Goal: Task Accomplishment & Management: Use online tool/utility

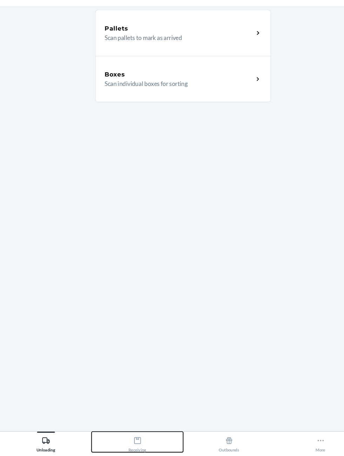
click at [122, 455] on div "Receiving" at bounding box center [129, 447] width 17 height 18
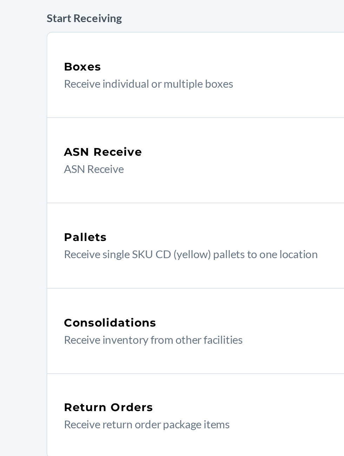
click at [177, 113] on p "Receive individual or multiple boxes" at bounding box center [165, 110] width 134 height 8
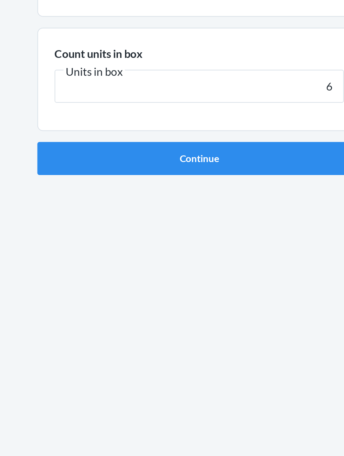
type input "6"
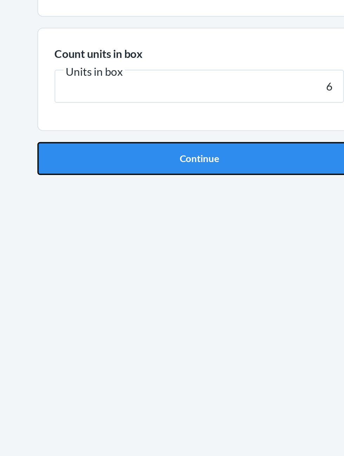
click at [219, 150] on button "Continue" at bounding box center [172, 148] width 165 height 17
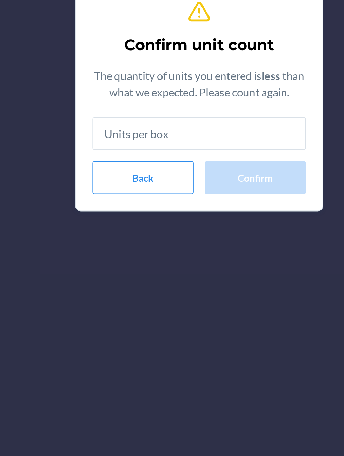
type input "6"
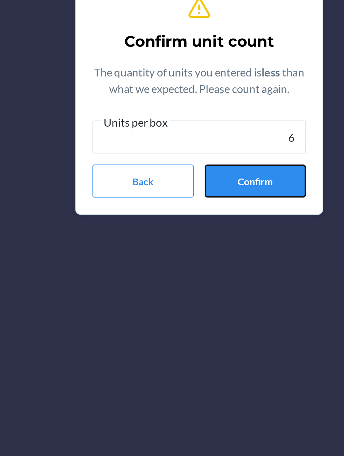
click at [205, 273] on button "Confirm" at bounding box center [201, 271] width 52 height 17
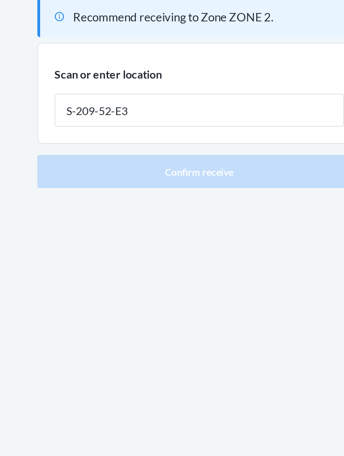
type input "S-209-52-E3"
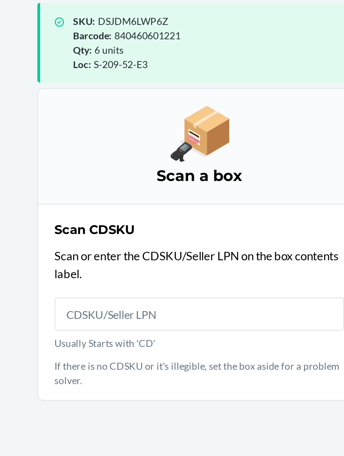
scroll to position [46, 0]
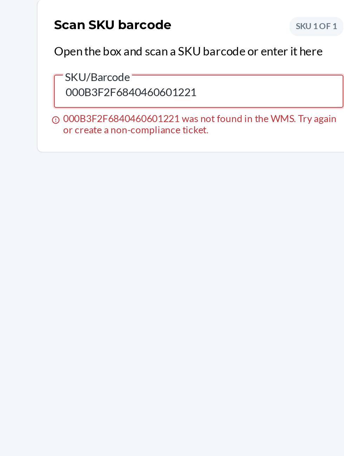
click at [179, 176] on input "000B3F2F6840460601221" at bounding box center [171, 178] width 147 height 17
click at [198, 176] on input "000B3F2F6840460601221" at bounding box center [171, 178] width 147 height 17
type input "0"
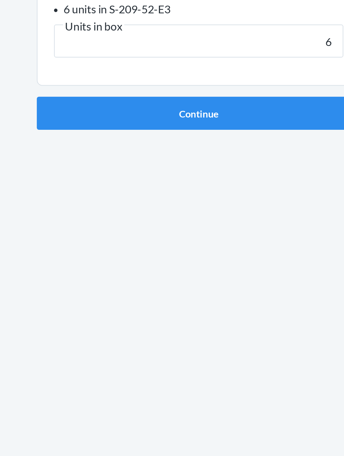
type input "6"
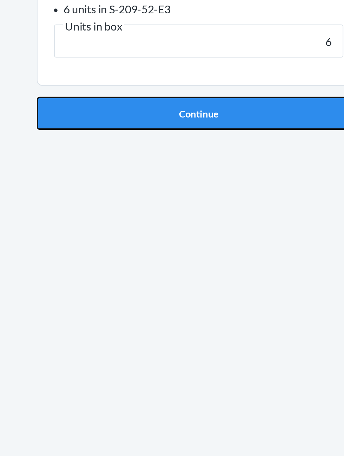
click at [217, 183] on button "Continue" at bounding box center [172, 189] width 165 height 17
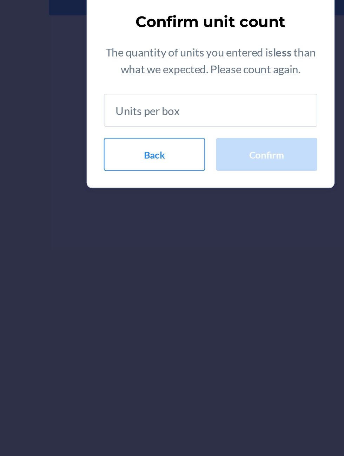
type input "6"
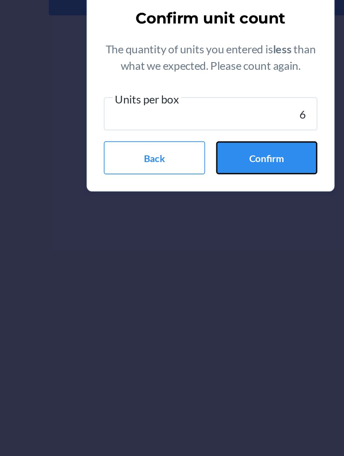
click at [201, 271] on button "Confirm" at bounding box center [201, 271] width 52 height 17
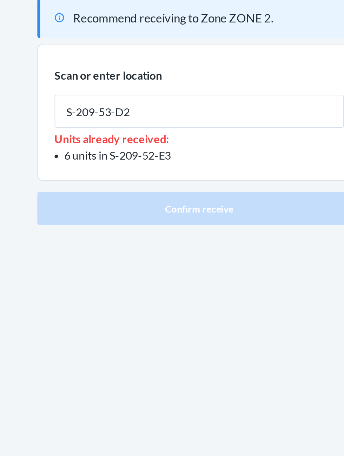
type input "S-209-53-D2"
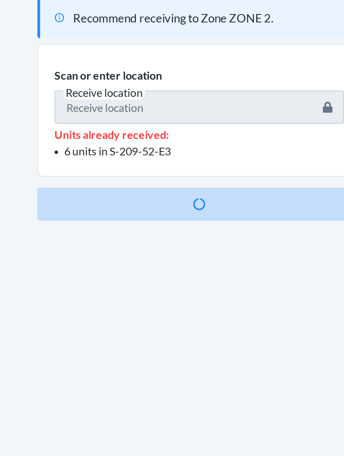
scroll to position [47, 0]
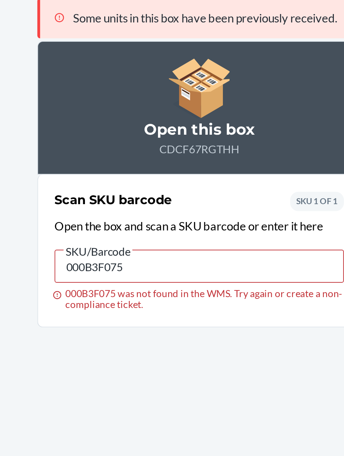
scroll to position [0, 0]
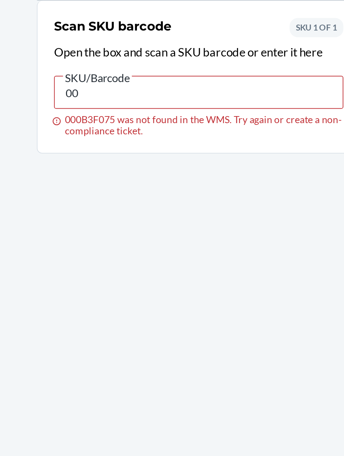
type input "0"
type input "840460601221"
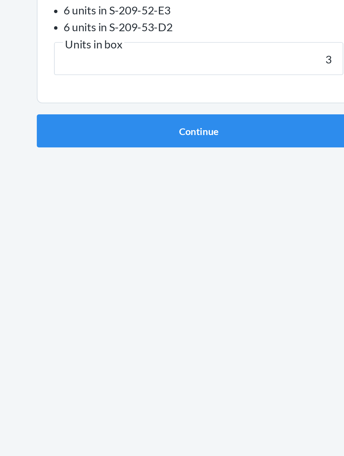
type input "3"
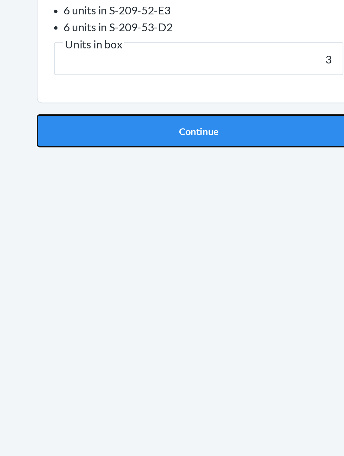
click at [231, 196] on button "Continue" at bounding box center [172, 198] width 165 height 17
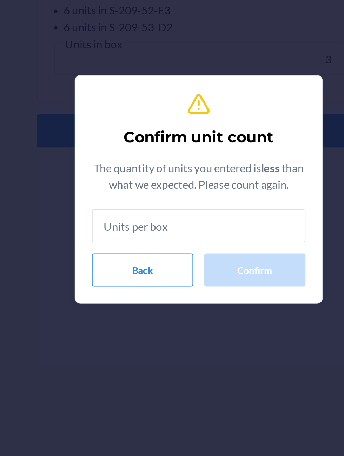
scroll to position [0, 0]
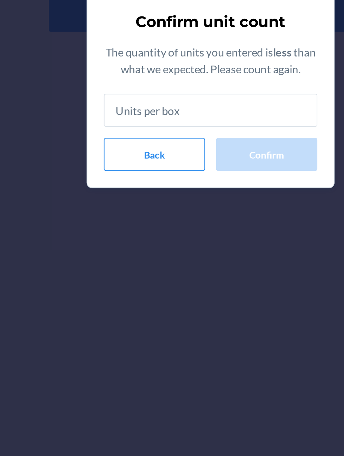
type input "3"
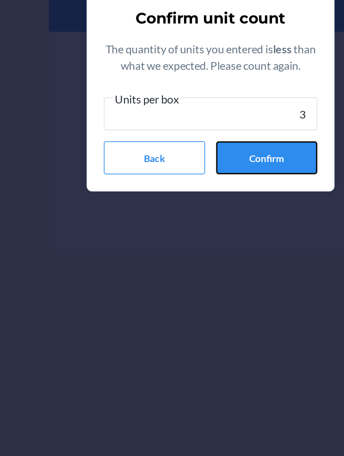
click at [210, 269] on button "Confirm" at bounding box center [201, 271] width 52 height 17
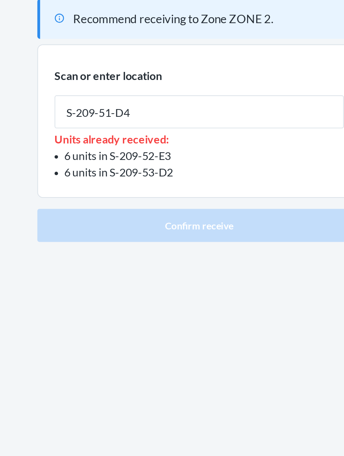
type input "S-209-51-D4"
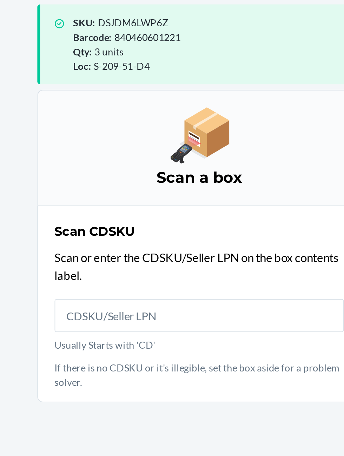
scroll to position [47, 0]
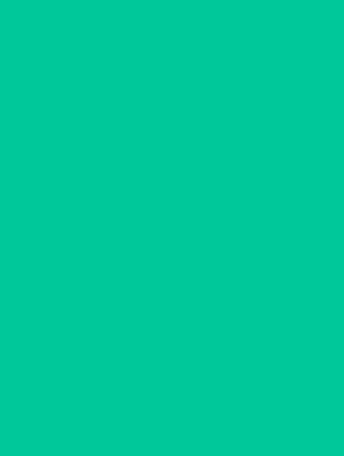
scroll to position [1, 0]
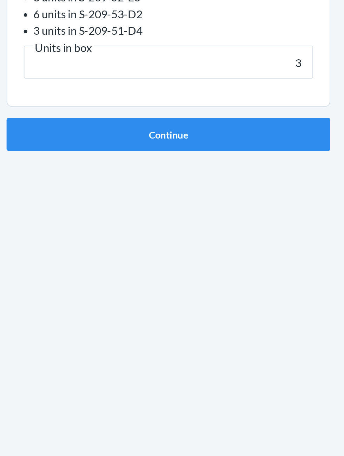
scroll to position [1, 0]
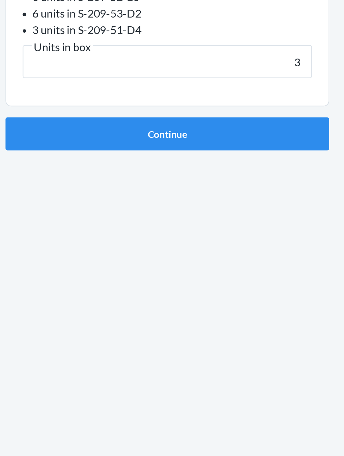
type input "3"
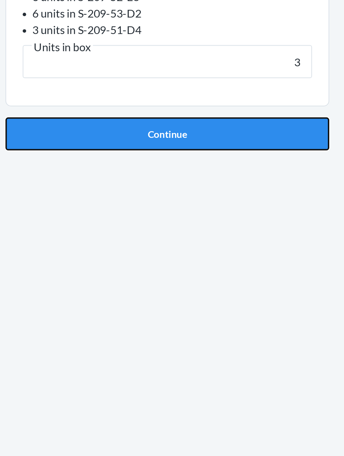
click at [124, 214] on button "Continue" at bounding box center [172, 206] width 165 height 17
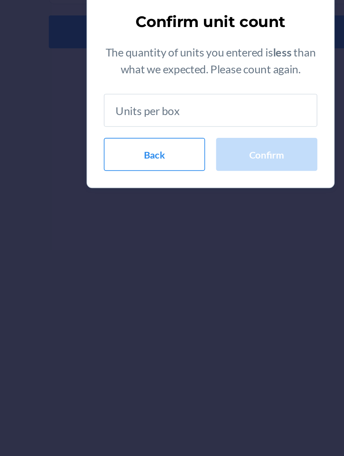
type input "3"
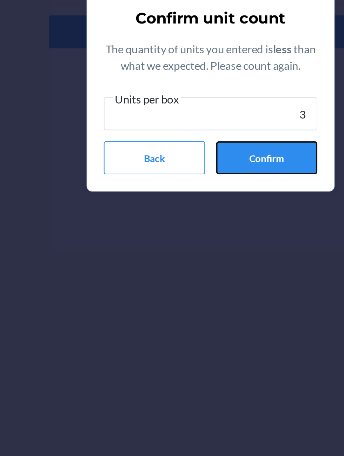
click at [185, 274] on button "Confirm" at bounding box center [201, 271] width 52 height 17
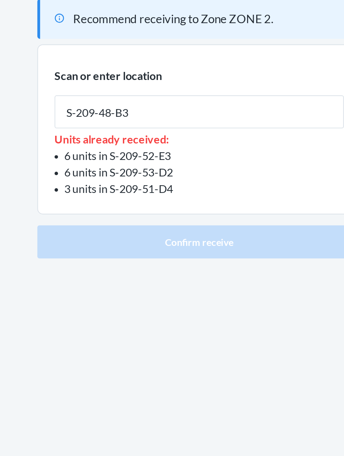
type input "S-209-48-B3"
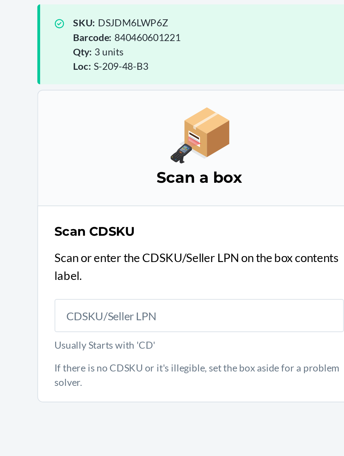
scroll to position [47, 0]
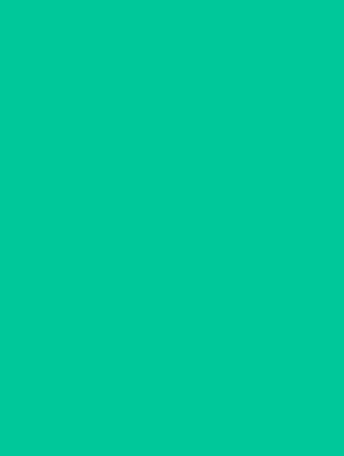
scroll to position [1, 0]
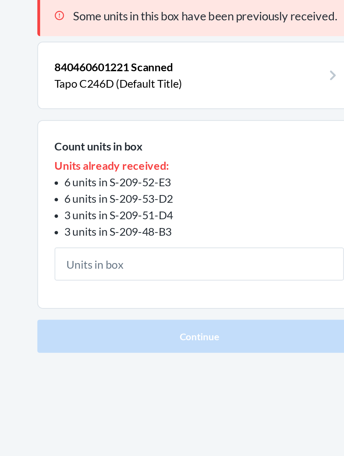
scroll to position [1, 0]
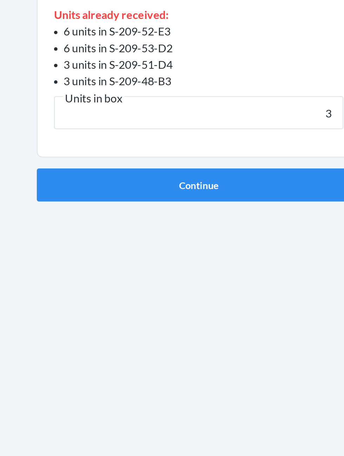
type input "3"
click at [90, 207] on button "Continue" at bounding box center [172, 215] width 165 height 17
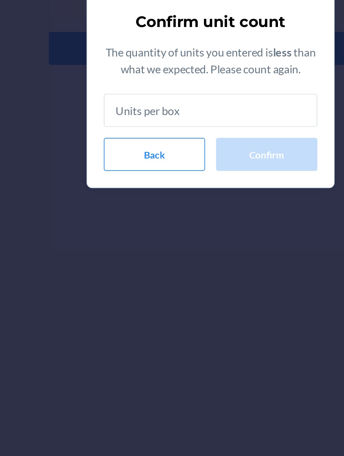
type input "3"
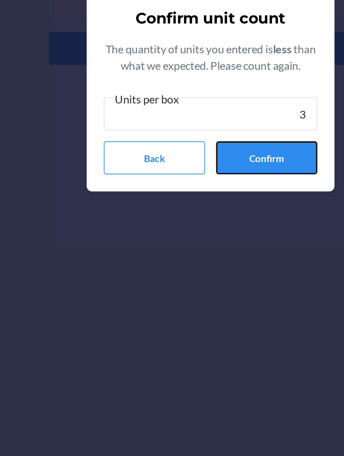
click at [203, 264] on button "Confirm" at bounding box center [201, 271] width 52 height 17
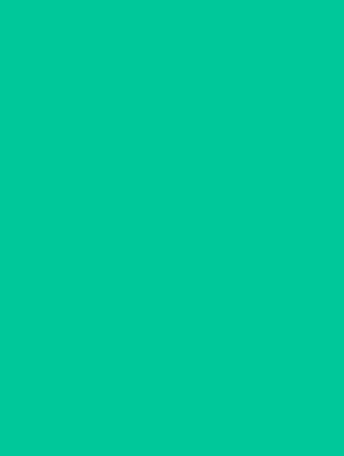
scroll to position [1, 0]
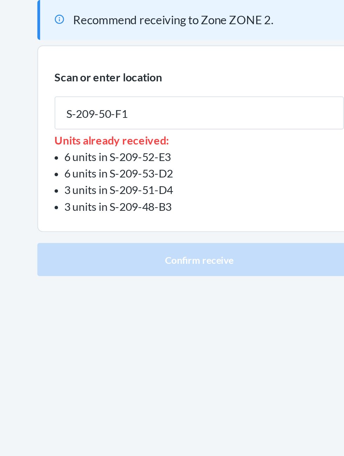
type input "S-209-50-F1"
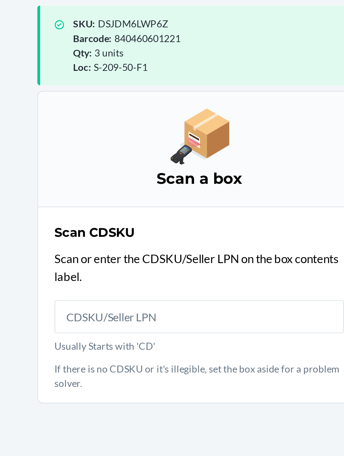
scroll to position [47, 0]
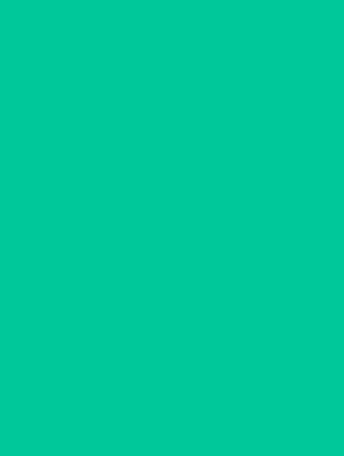
scroll to position [1, 0]
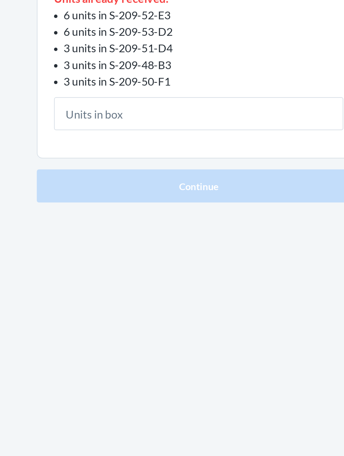
type input "3"
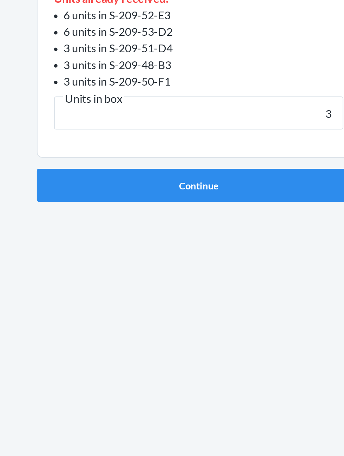
click button "Continue" at bounding box center [172, 223] width 165 height 17
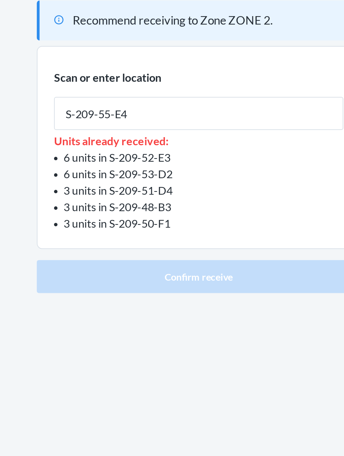
type input "S-209-55-E4"
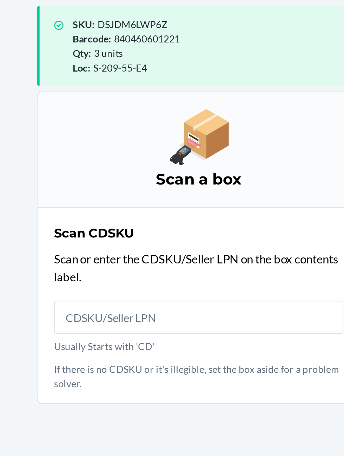
scroll to position [48, 0]
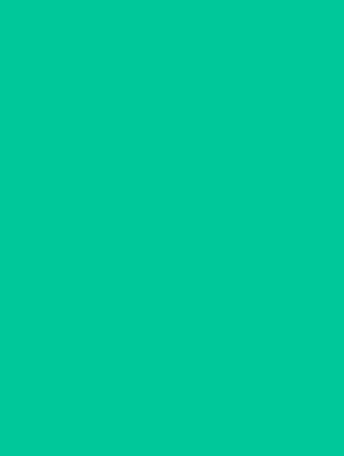
scroll to position [1, 0]
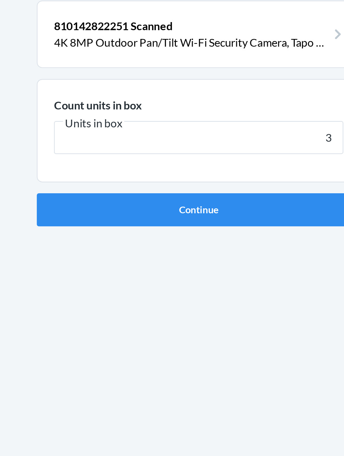
type input "3"
click at [90, 140] on button "Continue" at bounding box center [172, 148] width 165 height 17
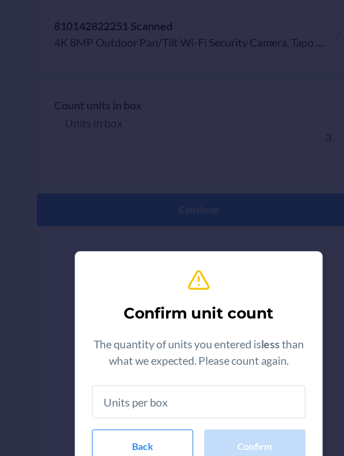
scroll to position [1, 0]
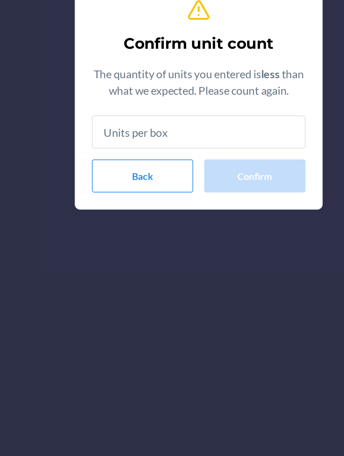
type input "3"
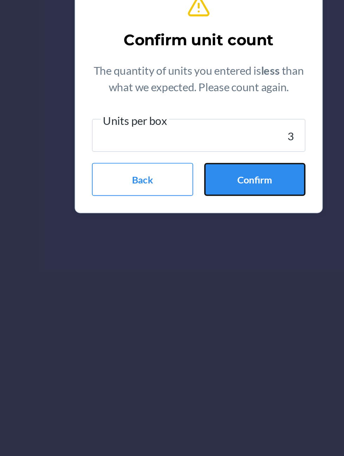
click at [209, 271] on button "Confirm" at bounding box center [201, 271] width 52 height 17
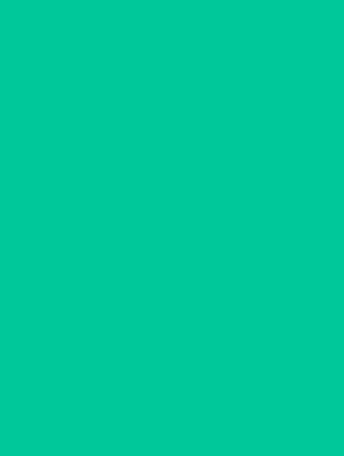
scroll to position [1, 0]
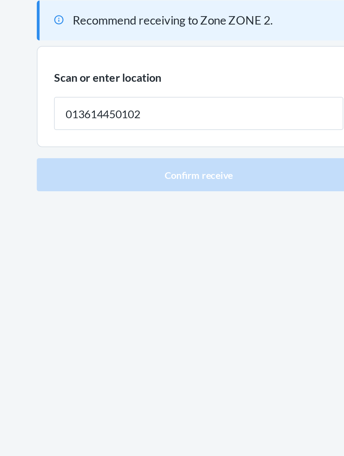
type input "013614450102"
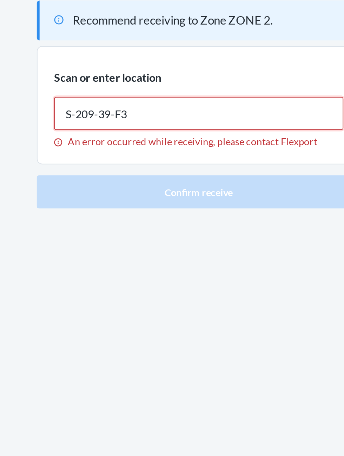
type input "S-209-39-F3"
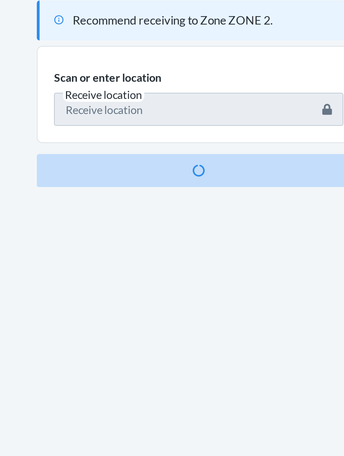
scroll to position [48, 0]
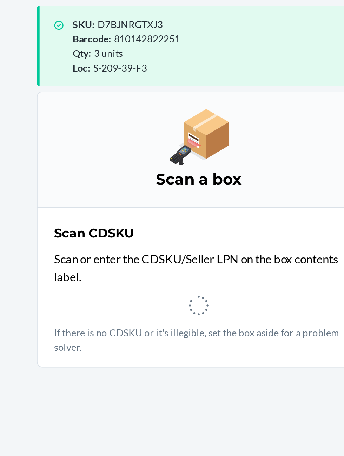
scroll to position [2, 0]
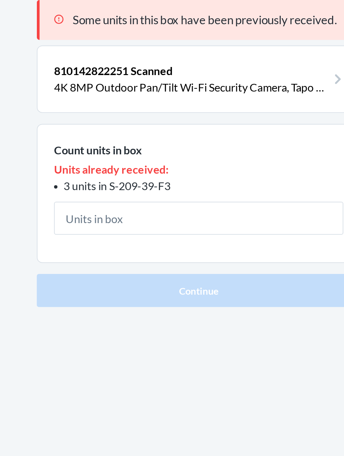
scroll to position [2, 0]
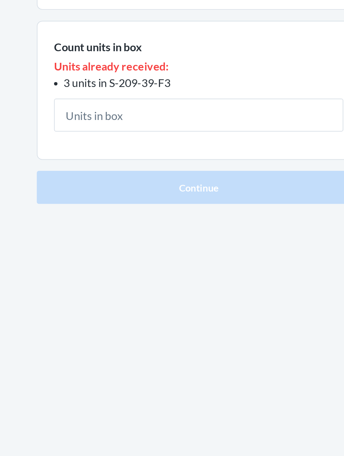
type input "3"
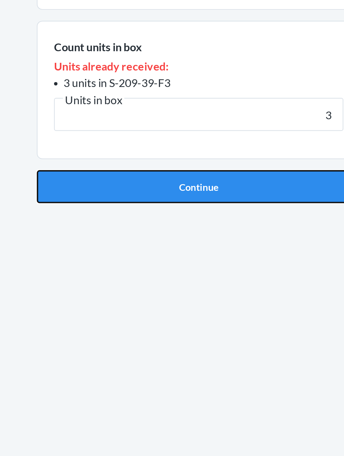
click at [111, 184] on button "Continue" at bounding box center [172, 189] width 165 height 17
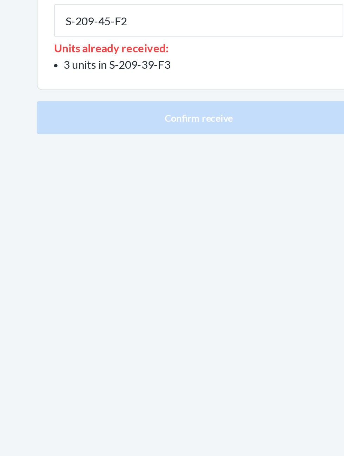
type input "S-209-45-F2"
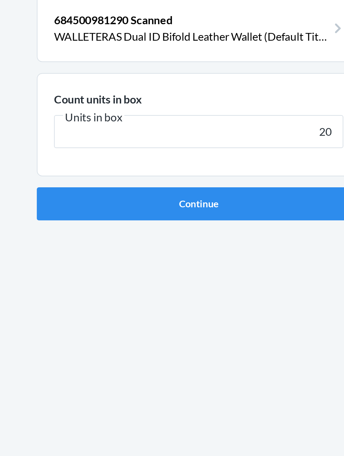
type input "20"
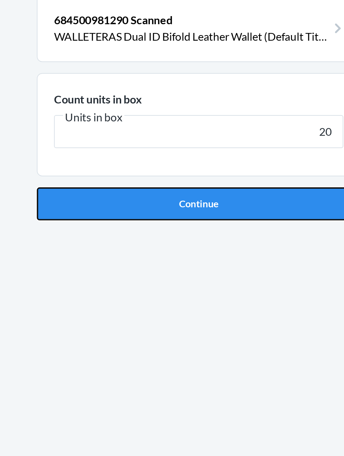
click at [223, 144] on button "Continue" at bounding box center [172, 148] width 165 height 17
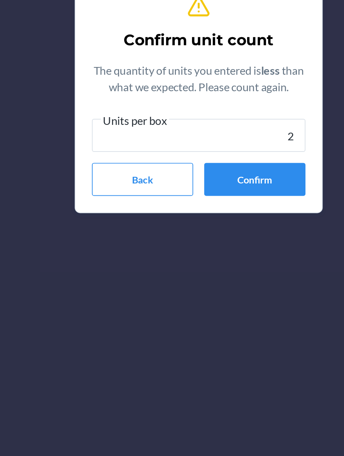
type input "20"
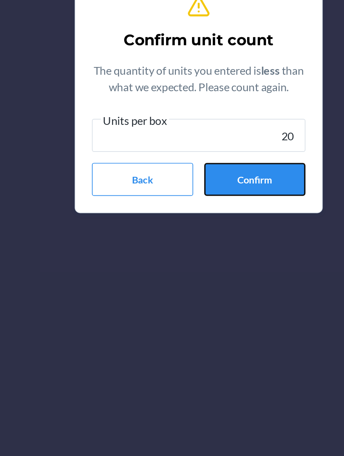
click at [221, 266] on button "Confirm" at bounding box center [201, 271] width 52 height 17
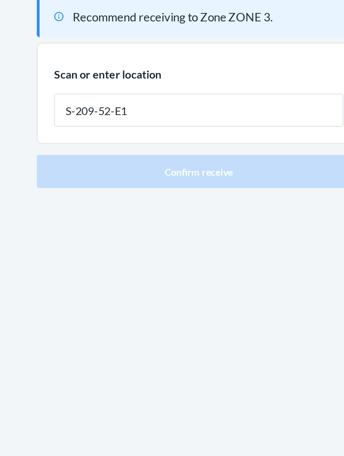
type input "S-209-52-E1"
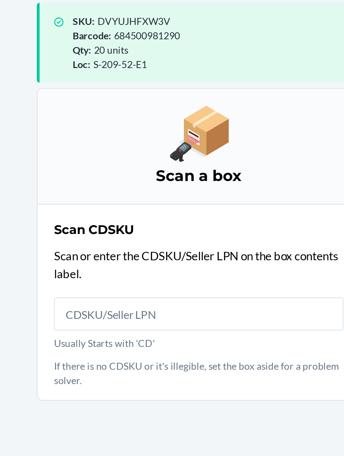
scroll to position [46, 0]
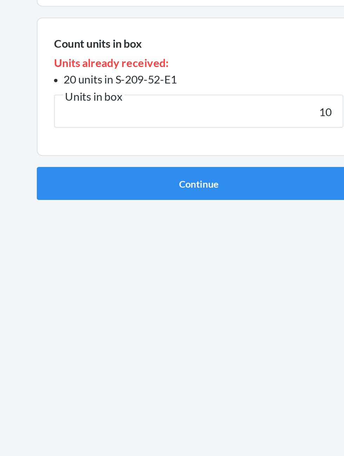
type input "10"
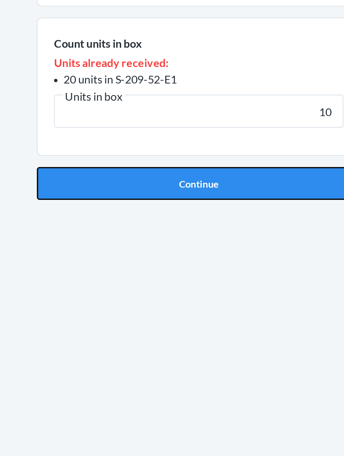
click at [213, 181] on button "Continue" at bounding box center [172, 189] width 165 height 17
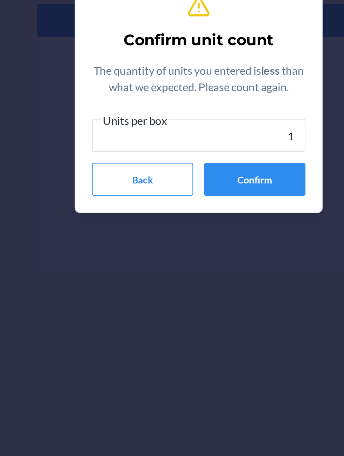
type input "10"
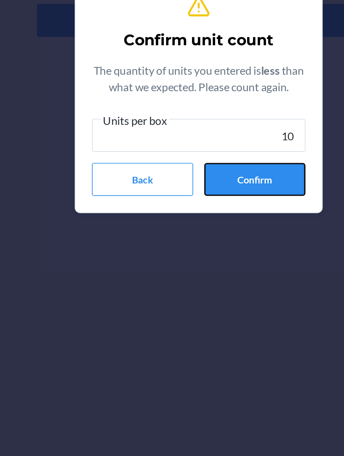
click at [211, 266] on button "Confirm" at bounding box center [201, 271] width 52 height 17
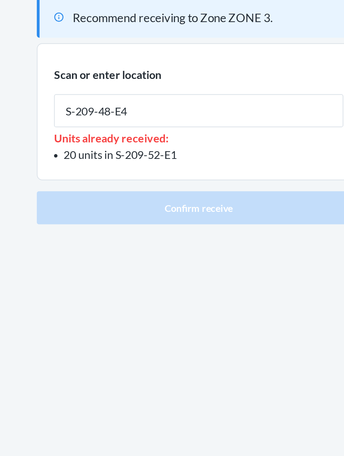
type input "S-209-48-E4"
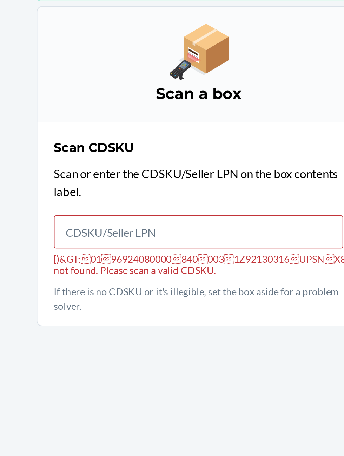
scroll to position [47, 0]
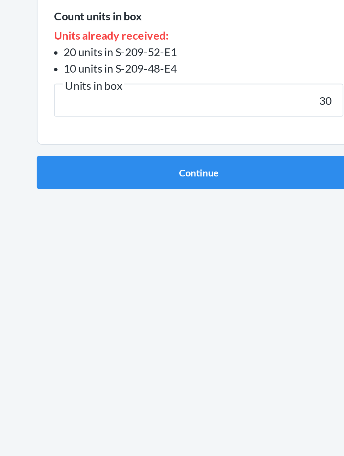
type input "30"
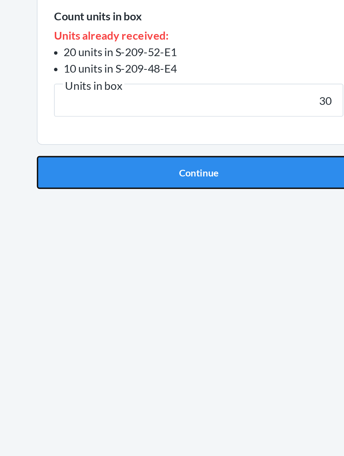
click at [219, 193] on button "Continue" at bounding box center [172, 198] width 165 height 17
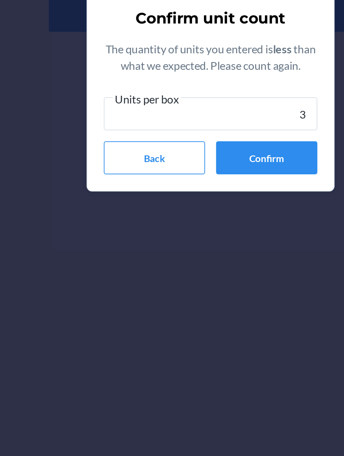
type input "30"
click at [212, 272] on button "Confirm" at bounding box center [201, 271] width 52 height 17
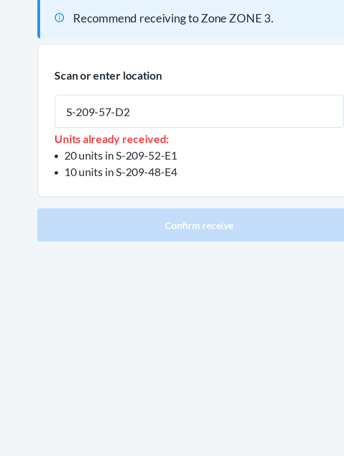
type input "S-209-57-D2"
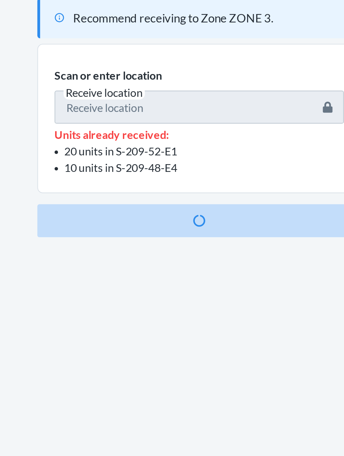
scroll to position [47, 0]
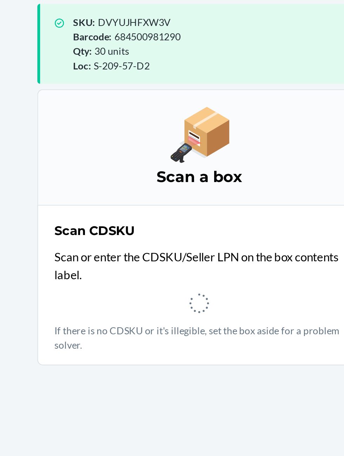
scroll to position [0, 0]
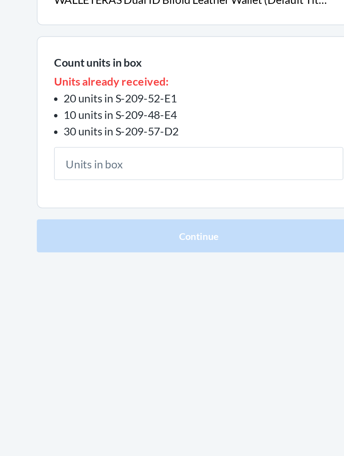
scroll to position [0, 0]
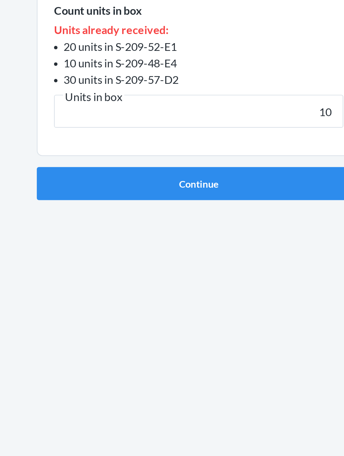
type input "10"
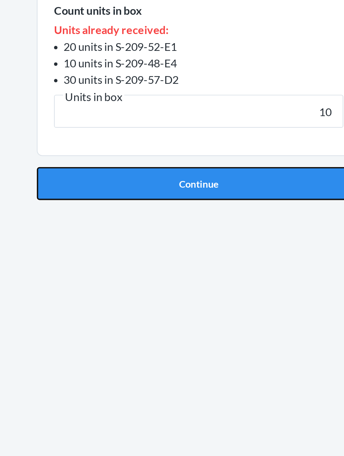
click at [214, 199] on button "Continue" at bounding box center [172, 206] width 165 height 17
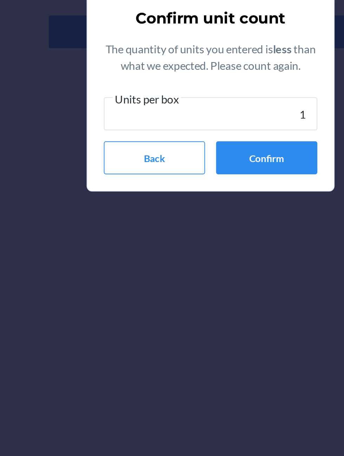
type input "10"
click at [209, 267] on button "Confirm" at bounding box center [201, 271] width 52 height 17
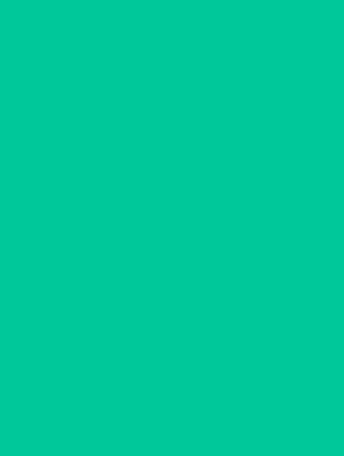
scroll to position [0, 0]
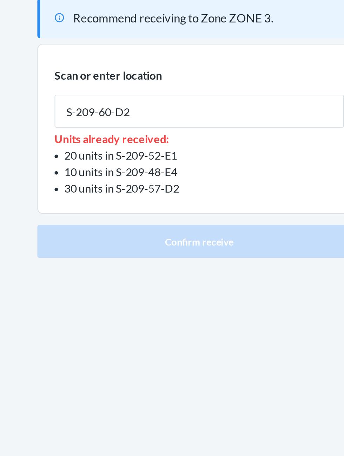
type input "S-209-60-D2"
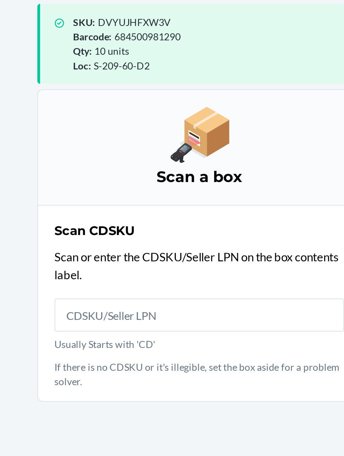
scroll to position [47, 0]
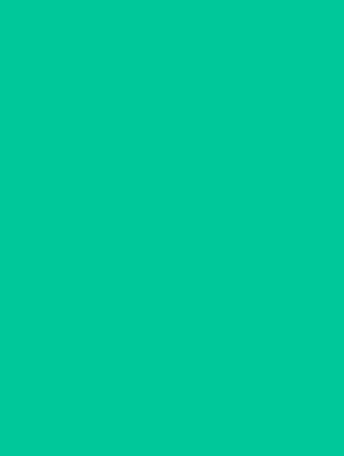
scroll to position [1, 0]
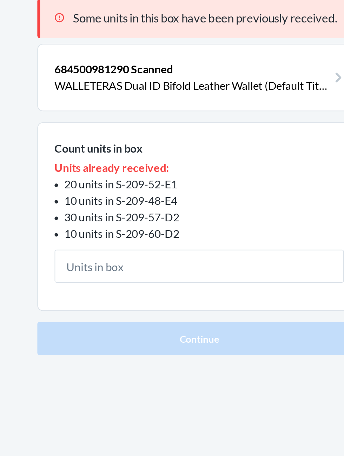
scroll to position [1, 0]
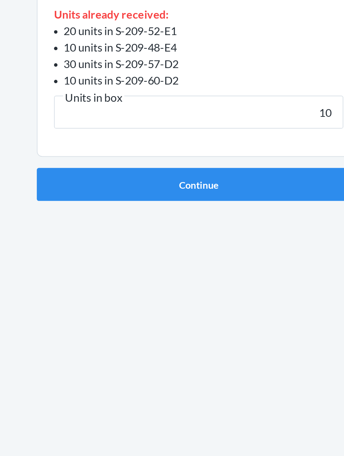
type input "10"
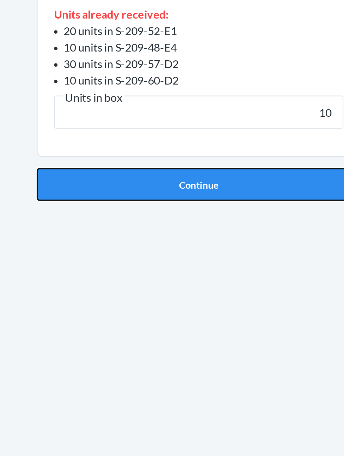
click at [215, 207] on button "Continue" at bounding box center [172, 215] width 165 height 17
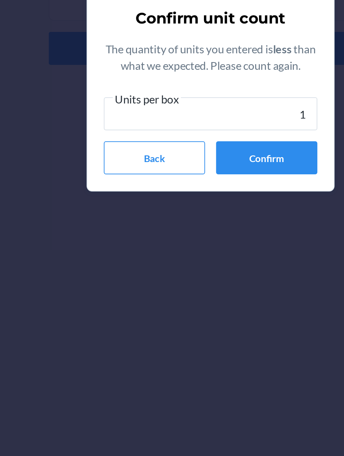
type input "10"
click at [220, 272] on button "Confirm" at bounding box center [201, 271] width 52 height 17
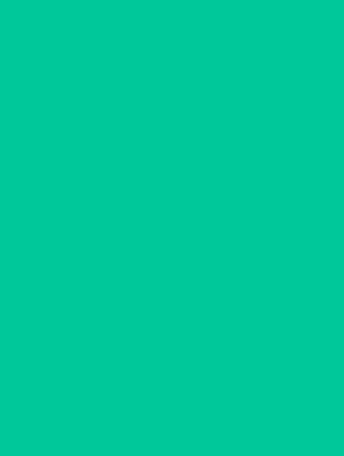
scroll to position [1, 0]
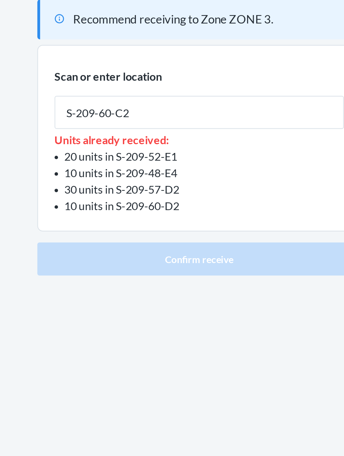
type input "S-209-60-C2"
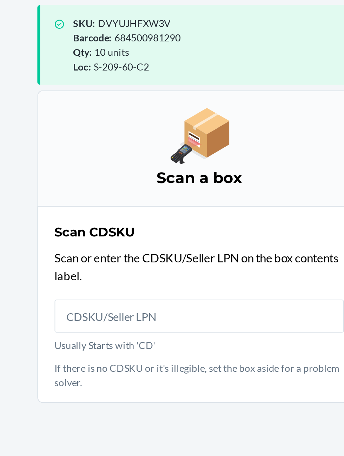
scroll to position [47, 0]
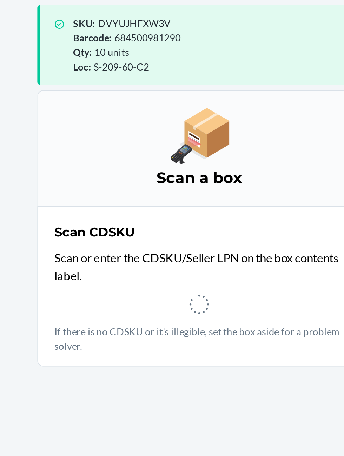
scroll to position [1, 0]
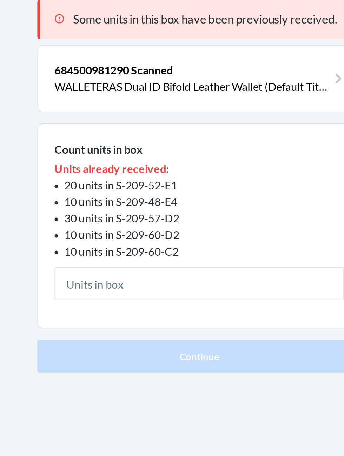
scroll to position [1, 0]
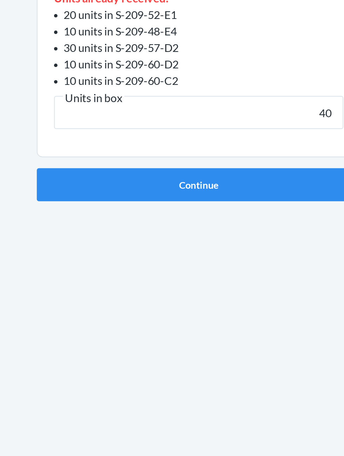
type input "40"
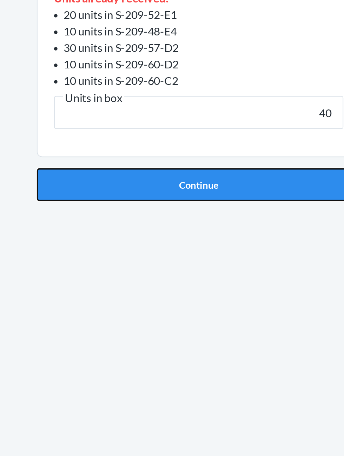
click at [121, 215] on button "Continue" at bounding box center [172, 223] width 165 height 17
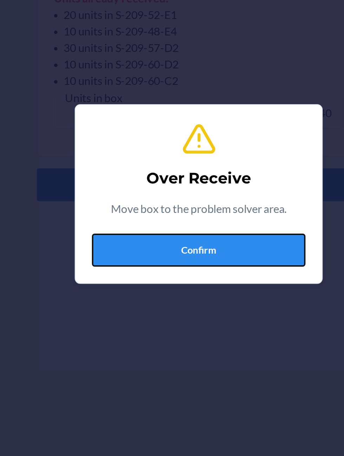
click at [194, 260] on button "Confirm" at bounding box center [172, 257] width 109 height 17
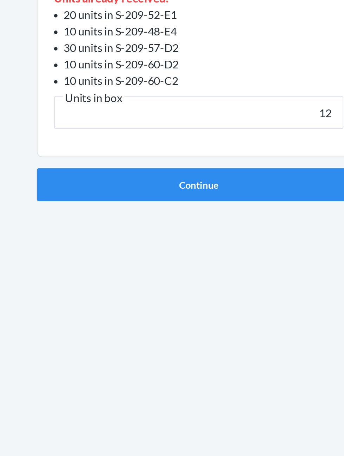
type input "12"
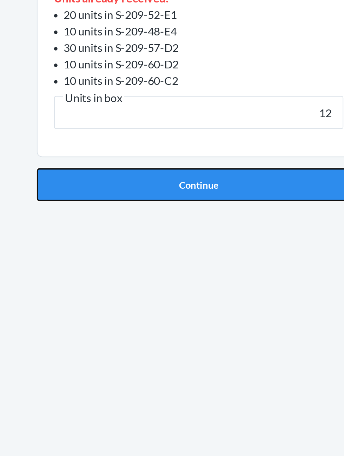
click at [220, 225] on button "Continue" at bounding box center [172, 223] width 165 height 17
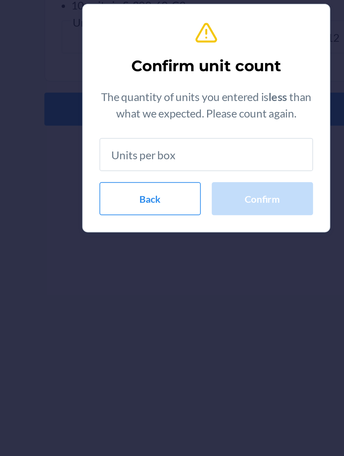
scroll to position [1, 0]
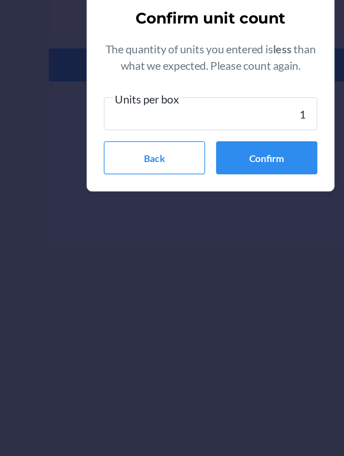
type input "12"
click at [211, 272] on button "Confirm" at bounding box center [201, 271] width 52 height 17
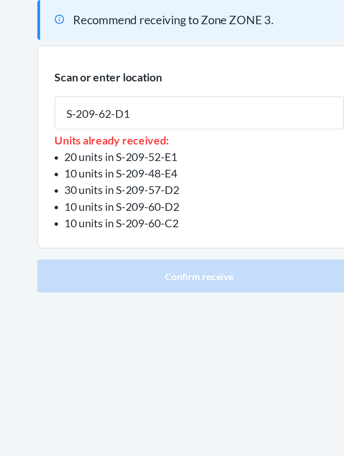
type input "S-209-62-D1"
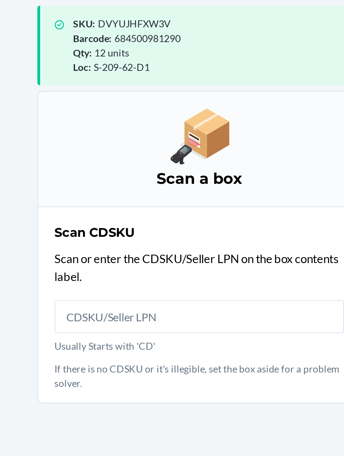
scroll to position [47, 0]
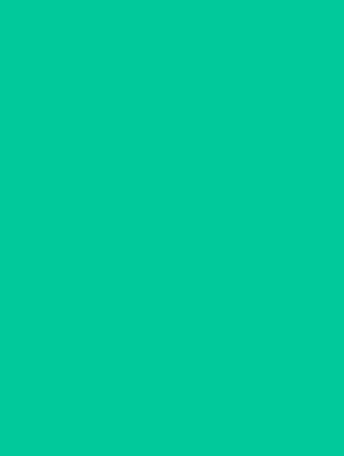
scroll to position [1, 0]
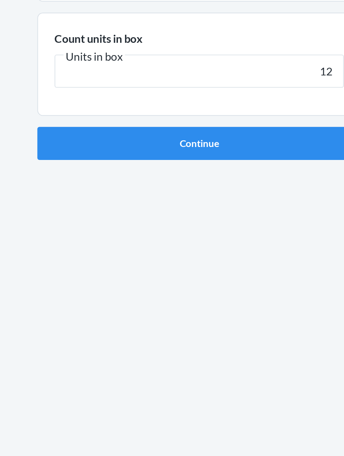
type input "12"
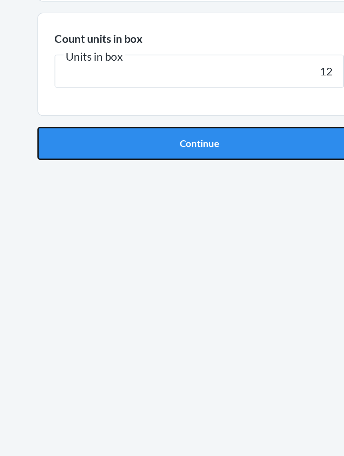
click at [124, 151] on button "Continue" at bounding box center [172, 148] width 165 height 17
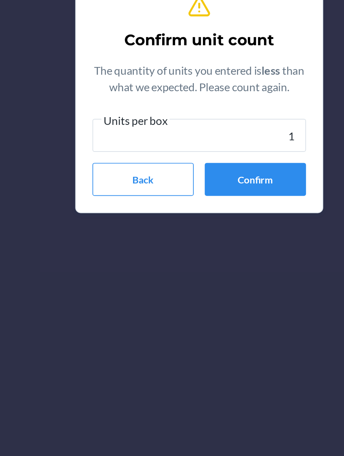
type input "12"
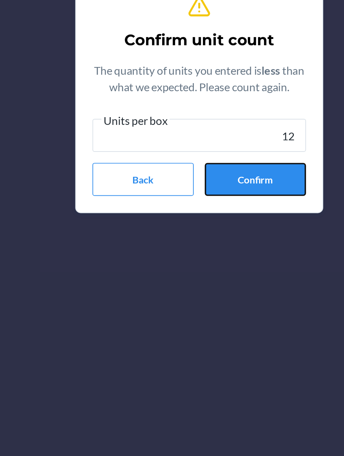
click at [187, 270] on button "Confirm" at bounding box center [201, 271] width 52 height 17
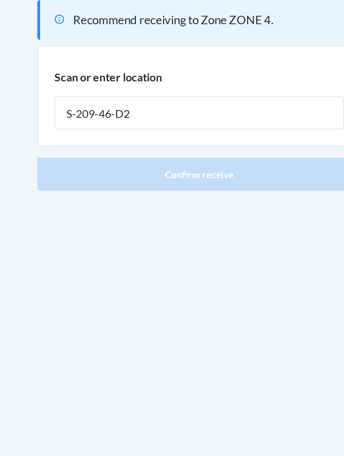
type input "S-209-46-D2"
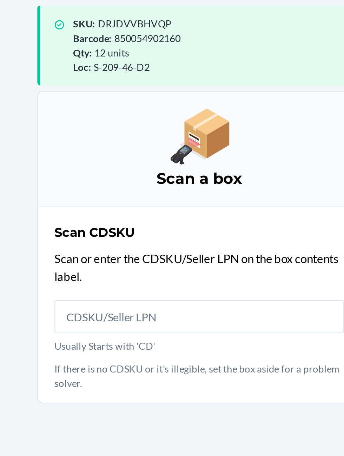
scroll to position [48, 0]
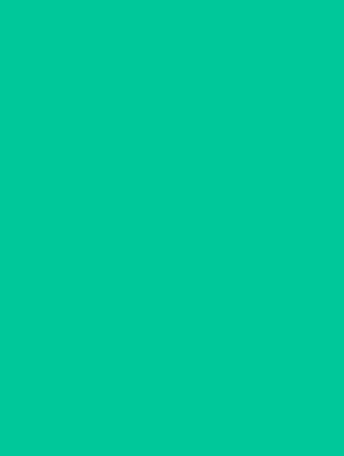
scroll to position [1, 0]
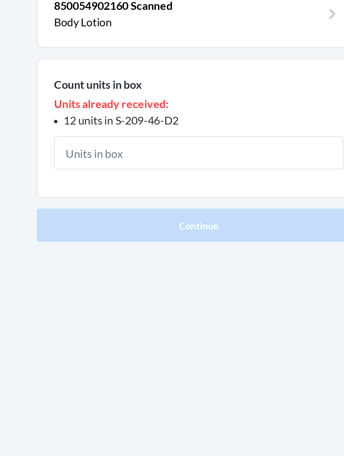
scroll to position [1, 0]
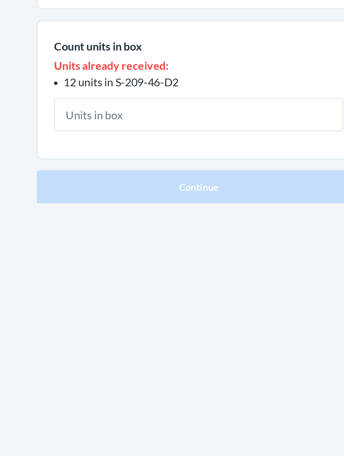
type input "4"
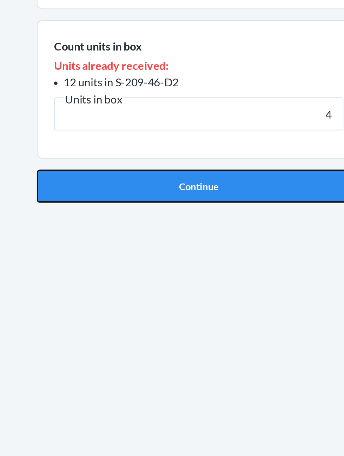
click at [122, 184] on button "Continue" at bounding box center [172, 189] width 165 height 17
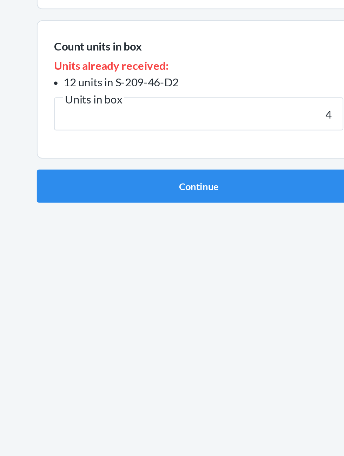
scroll to position [1, 0]
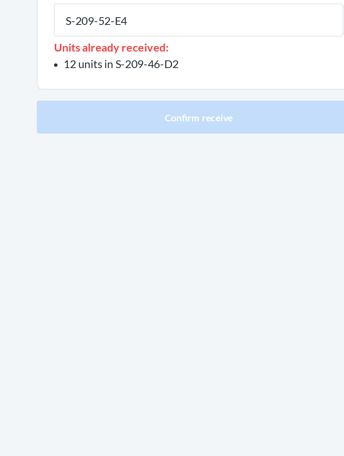
type input "S-209-52-E4"
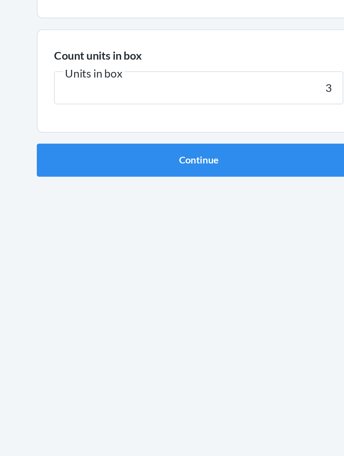
type input "3"
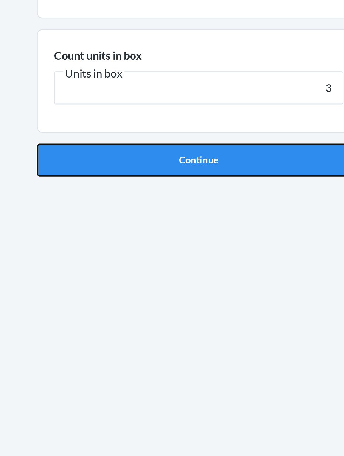
click at [126, 146] on button "Continue" at bounding box center [172, 148] width 165 height 17
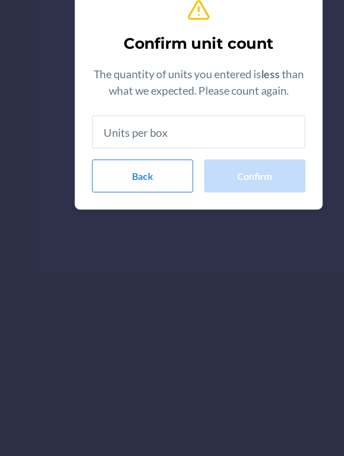
type input "3"
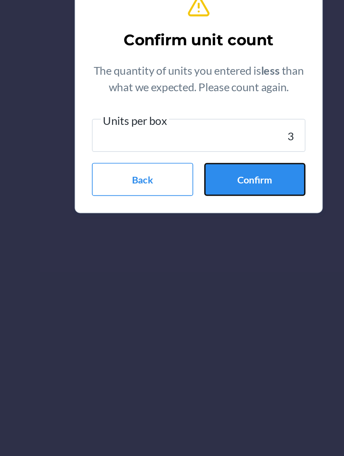
click at [189, 277] on button "Confirm" at bounding box center [201, 271] width 52 height 17
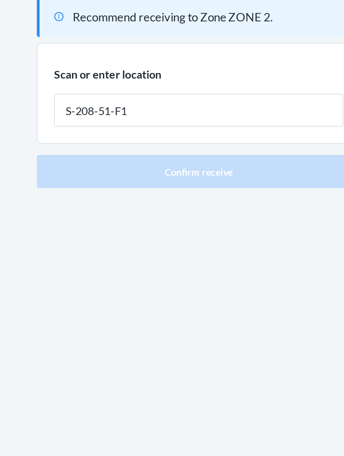
type input "S-208-51-F1"
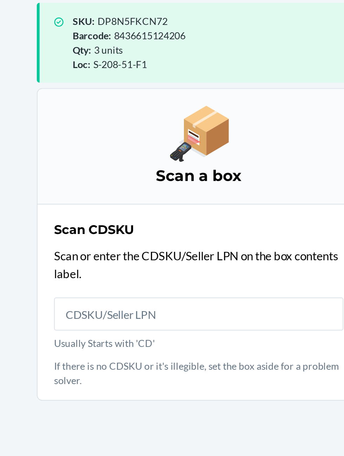
scroll to position [46, 0]
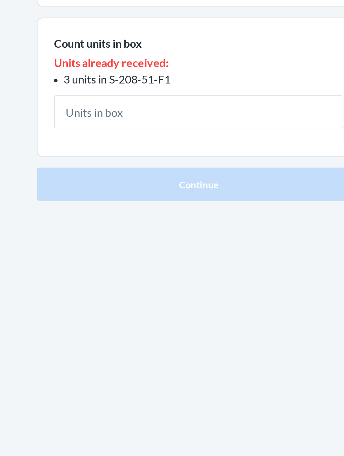
type input "3"
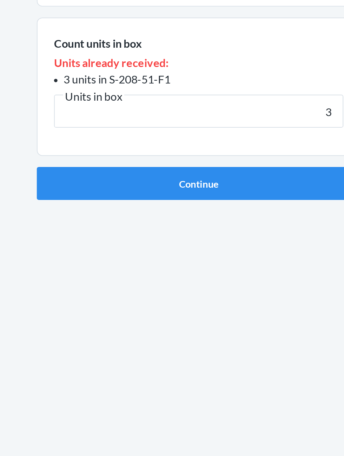
click button "Continue" at bounding box center [172, 189] width 165 height 17
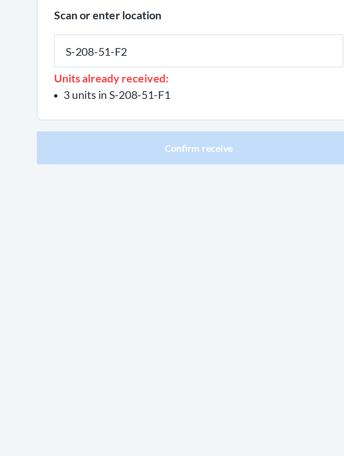
type input "S-208-51-F2"
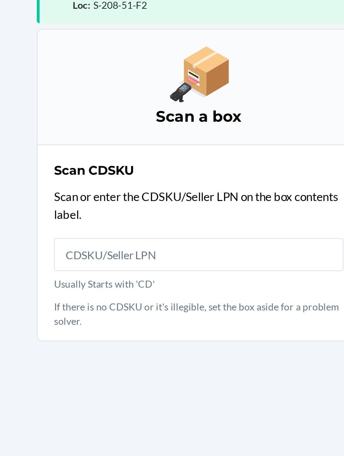
scroll to position [46, 0]
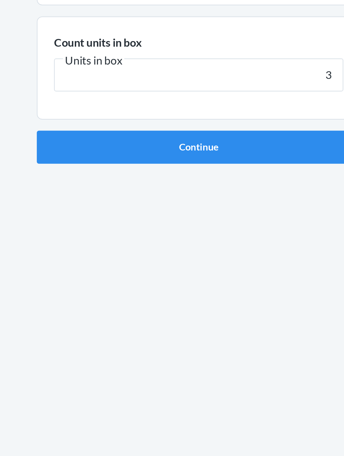
type input "3"
click at [90, 140] on button "Continue" at bounding box center [172, 148] width 165 height 17
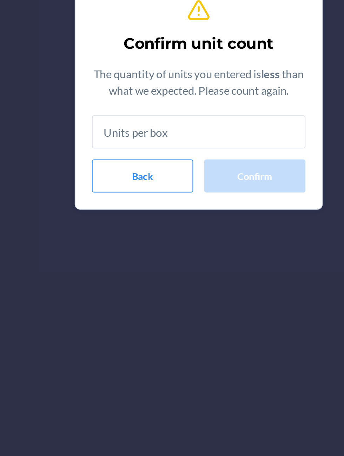
type input "3"
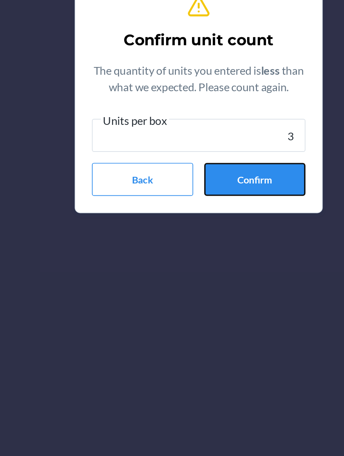
click at [211, 267] on button "Confirm" at bounding box center [201, 271] width 52 height 17
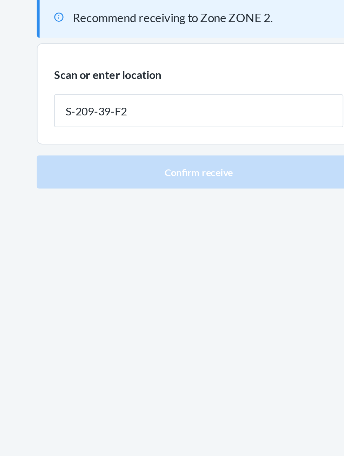
type input "S-209-39-F2"
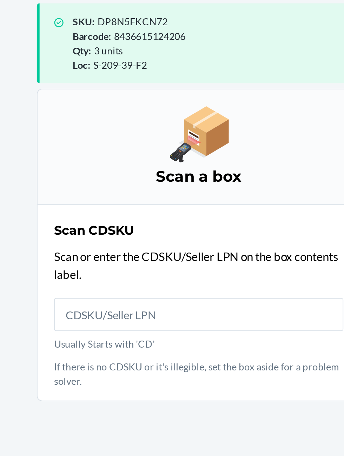
scroll to position [47, 0]
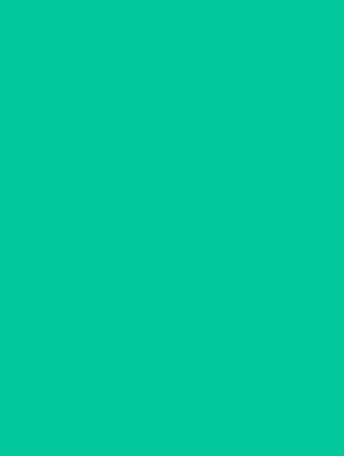
scroll to position [0, 0]
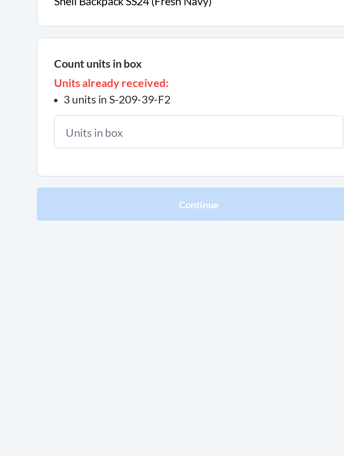
scroll to position [0, 0]
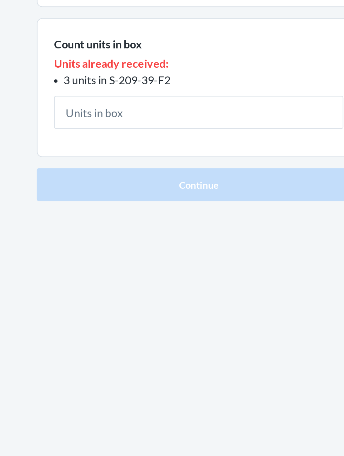
type input "3"
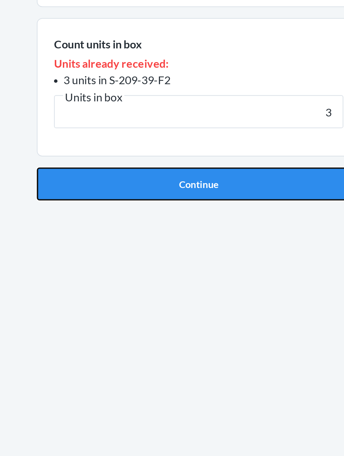
click at [208, 188] on button "Continue" at bounding box center [172, 189] width 165 height 17
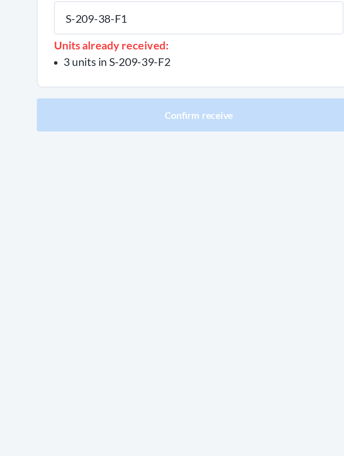
type input "S-209-38-F1"
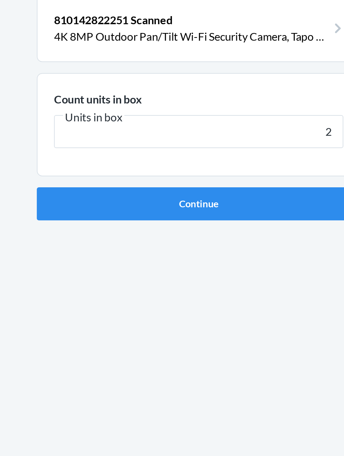
type input "2"
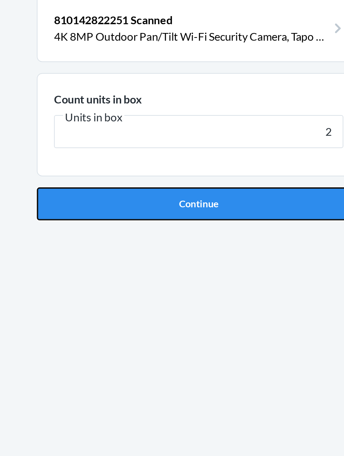
click at [212, 140] on button "Continue" at bounding box center [172, 148] width 165 height 17
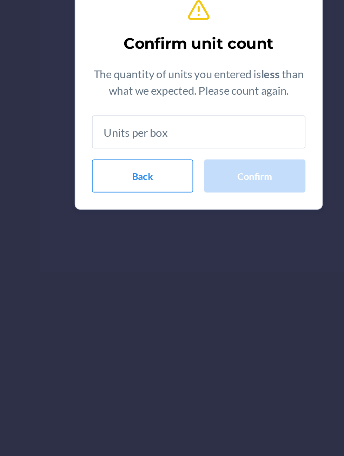
type input "2"
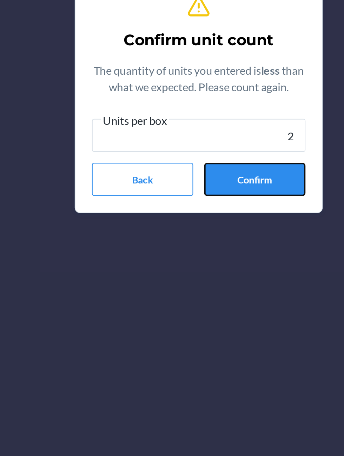
click at [203, 273] on button "Confirm" at bounding box center [201, 271] width 52 height 17
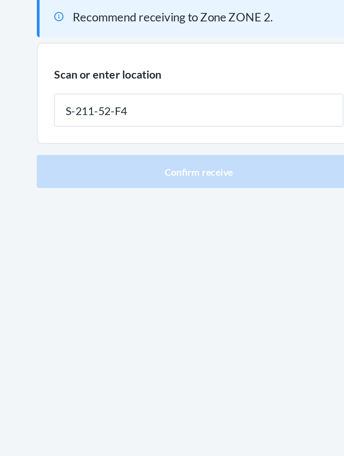
type input "S-211-52-F4"
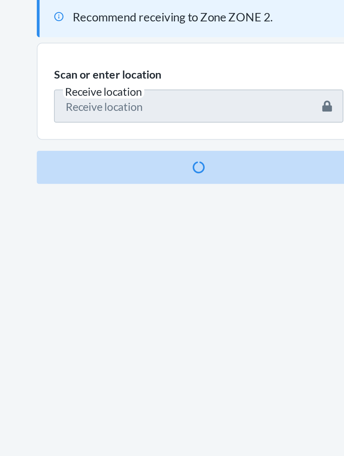
scroll to position [46, 0]
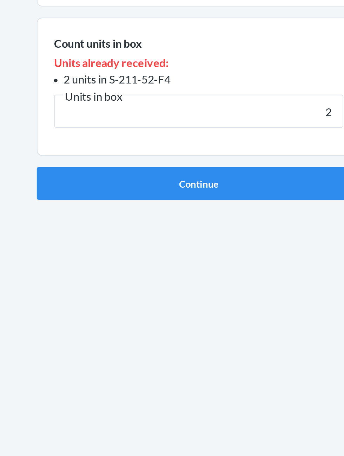
type input "2"
click at [90, 181] on button "Continue" at bounding box center [172, 189] width 165 height 17
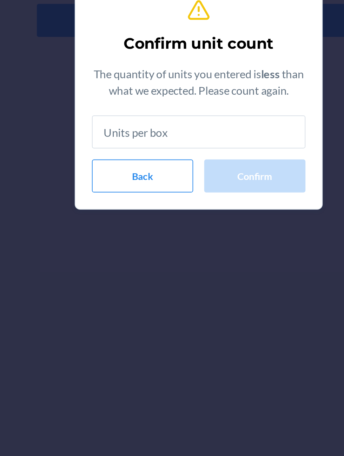
type input "2"
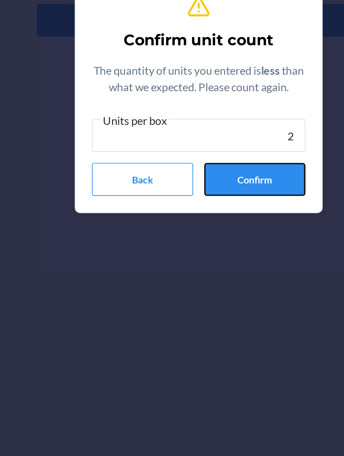
click at [188, 276] on button "Confirm" at bounding box center [201, 271] width 52 height 17
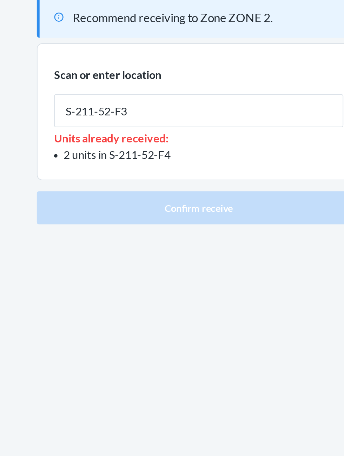
type input "S-211-52-F3"
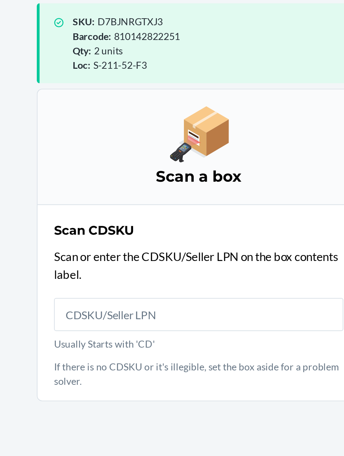
scroll to position [47, 0]
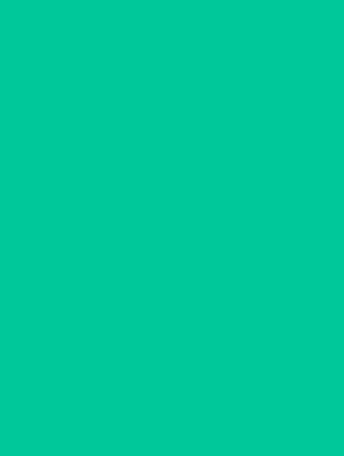
scroll to position [0, 0]
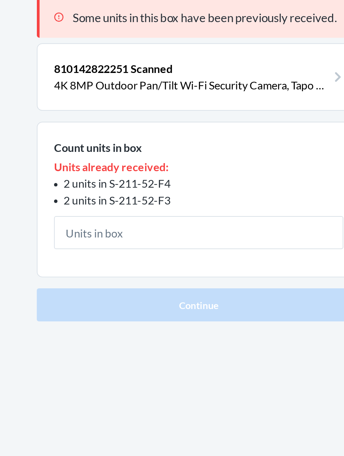
scroll to position [0, 0]
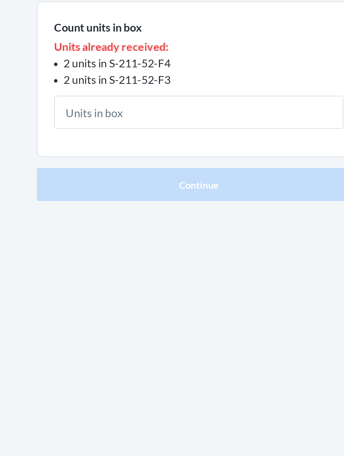
type input "2"
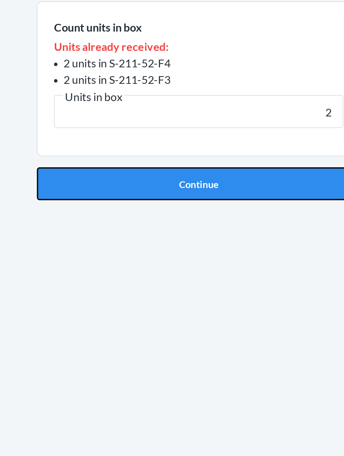
click at [137, 193] on button "Continue" at bounding box center [172, 198] width 165 height 17
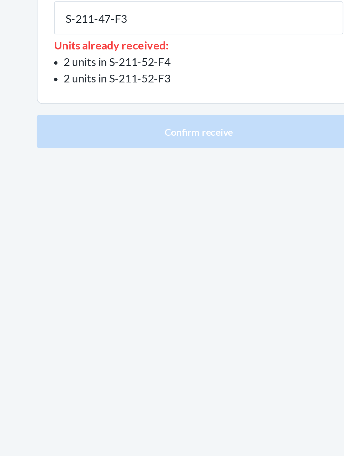
type input "S-211-47-F3"
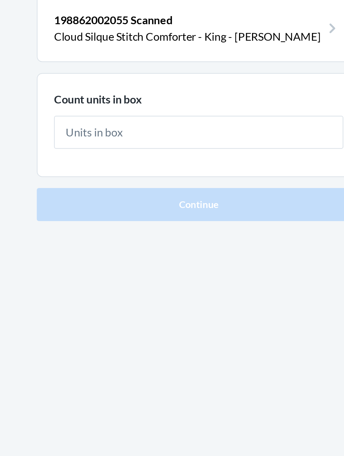
type input "2"
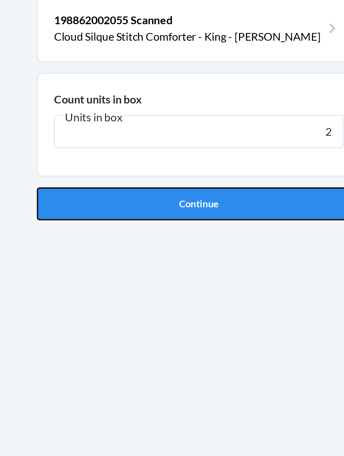
click at [151, 145] on button "Continue" at bounding box center [172, 148] width 165 height 17
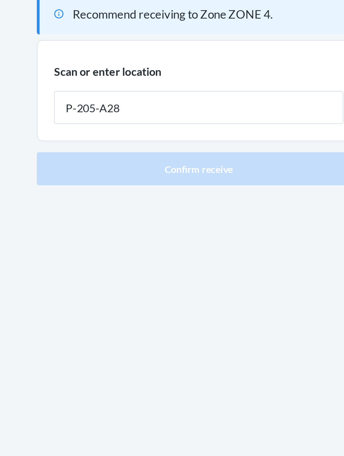
type input "P-205-A28"
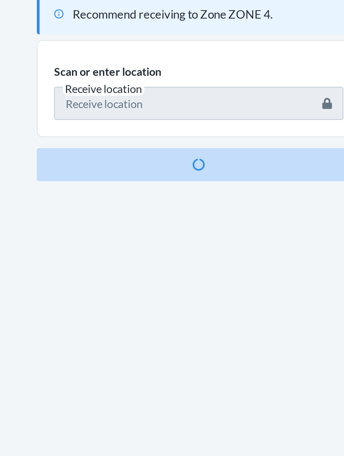
scroll to position [46, 0]
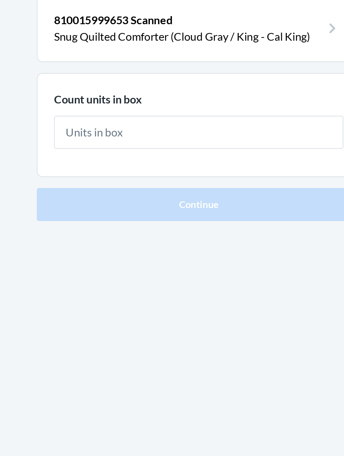
type input "2"
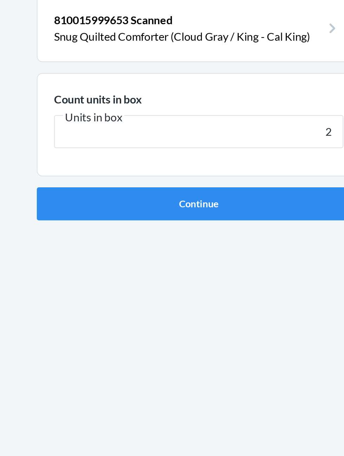
click button "Continue" at bounding box center [172, 148] width 165 height 17
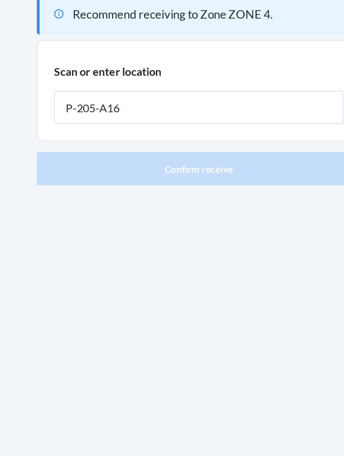
type input "P-205-A16"
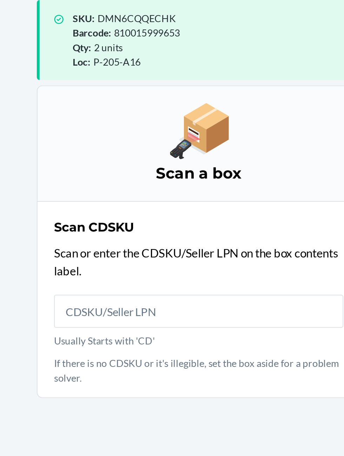
scroll to position [47, 0]
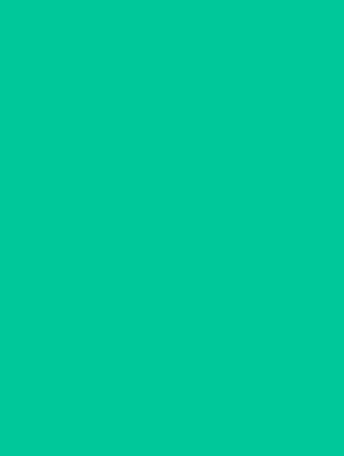
scroll to position [0, 0]
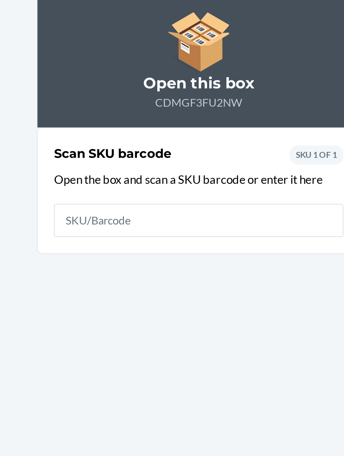
click at [192, 156] on input "text" at bounding box center [171, 157] width 147 height 17
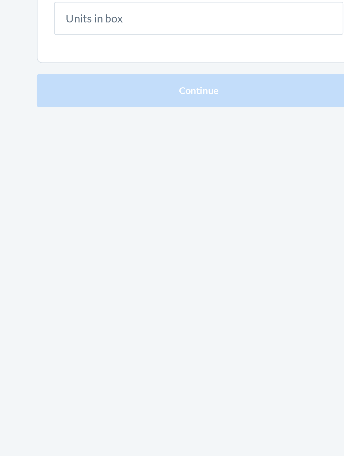
type input "2"
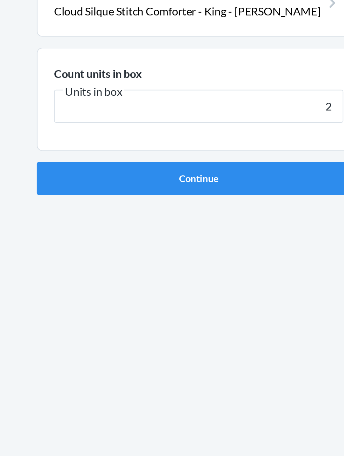
scroll to position [0, 0]
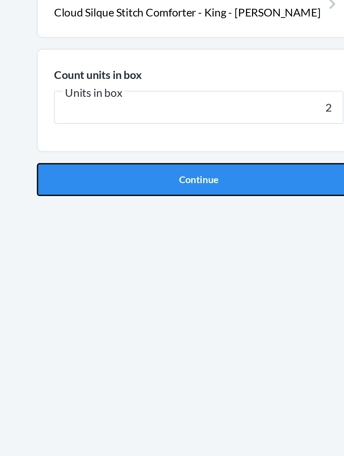
click at [206, 147] on button "Continue" at bounding box center [172, 148] width 165 height 17
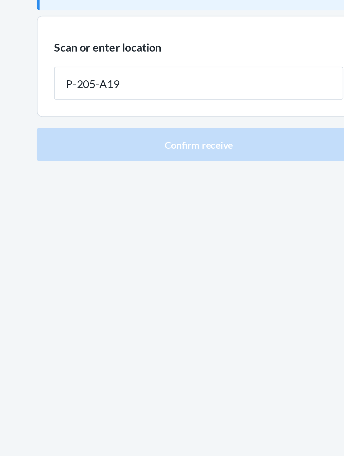
type input "P-205-A19"
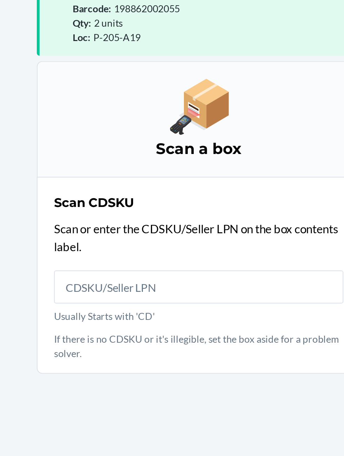
scroll to position [47, 0]
type input "4"
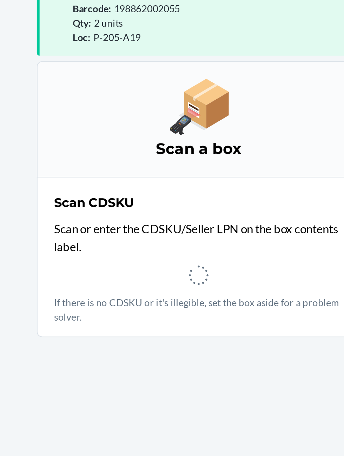
scroll to position [0, 0]
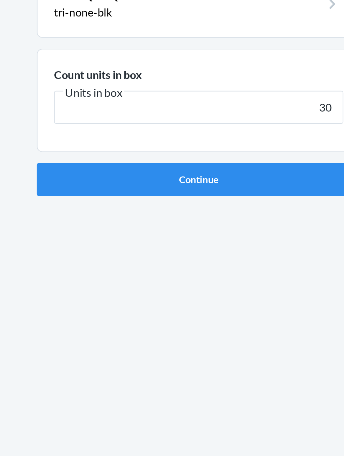
type input "30"
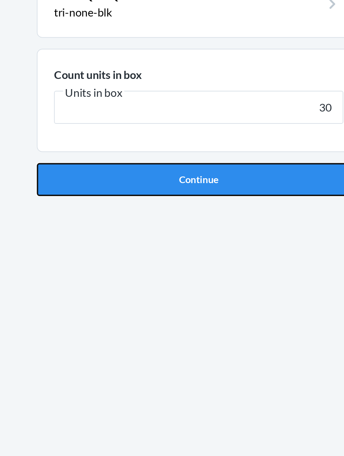
click at [125, 150] on button "Continue" at bounding box center [172, 148] width 165 height 17
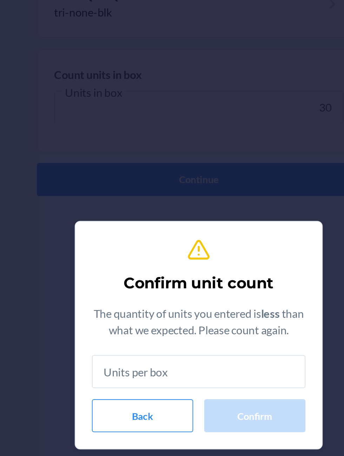
scroll to position [0, 0]
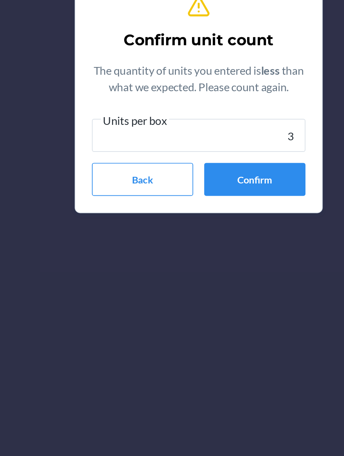
type input "30"
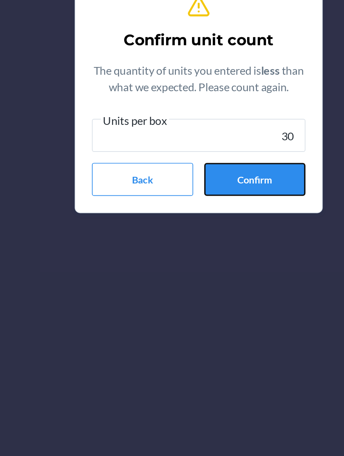
click at [200, 275] on button "Confirm" at bounding box center [201, 271] width 52 height 17
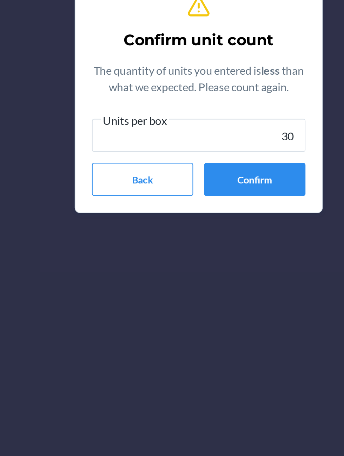
scroll to position [0, 0]
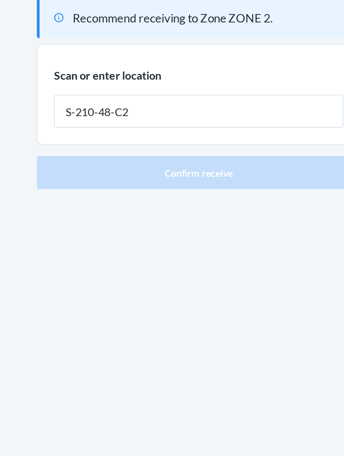
type input "S-210-48-C2"
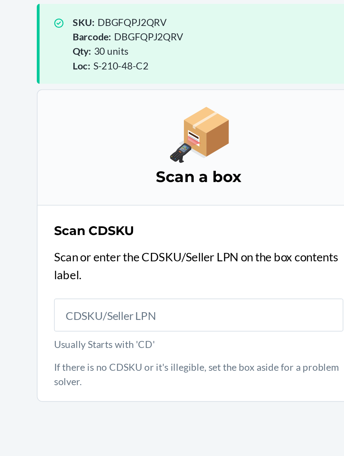
scroll to position [47, 0]
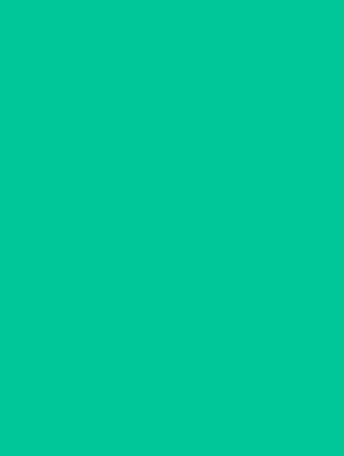
scroll to position [1, 0]
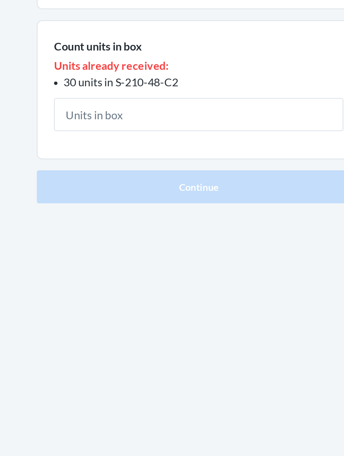
scroll to position [1, 0]
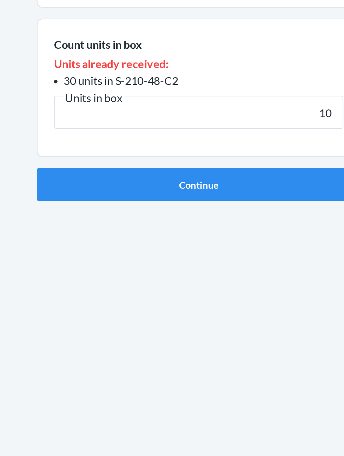
type input "10"
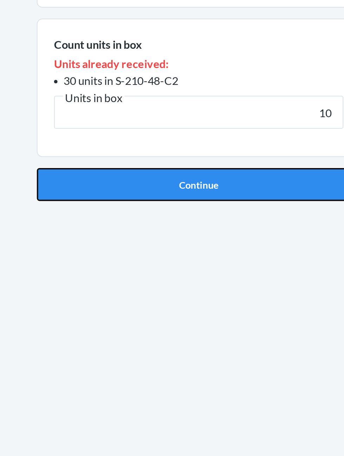
click at [222, 188] on button "Continue" at bounding box center [172, 189] width 165 height 17
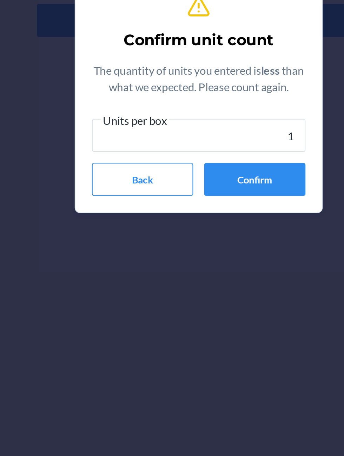
type input "10"
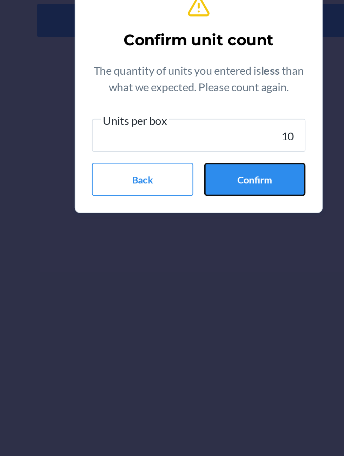
click at [218, 272] on button "Confirm" at bounding box center [201, 271] width 52 height 17
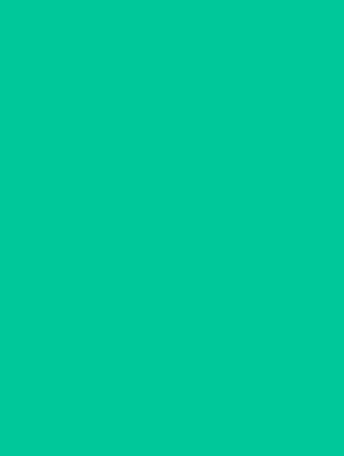
scroll to position [1, 0]
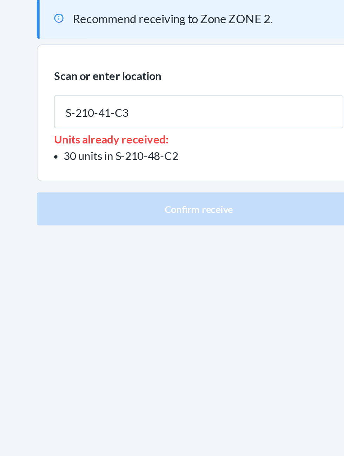
type input "S-210-41-C3"
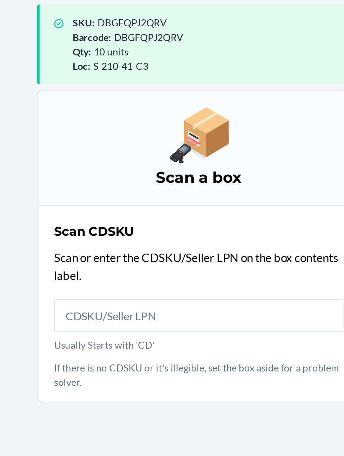
scroll to position [47, 0]
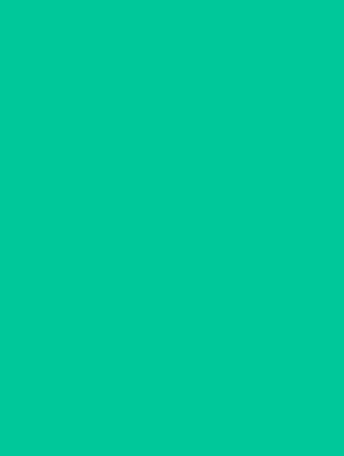
scroll to position [1, 0]
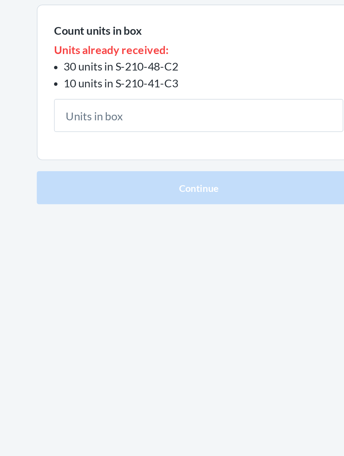
scroll to position [1, 0]
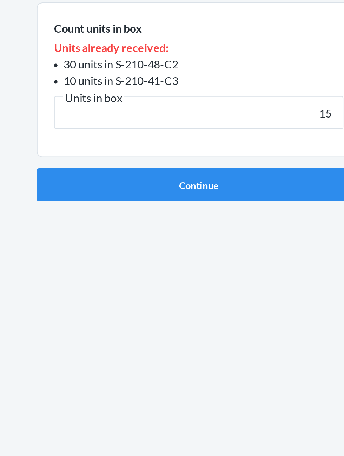
type input "15"
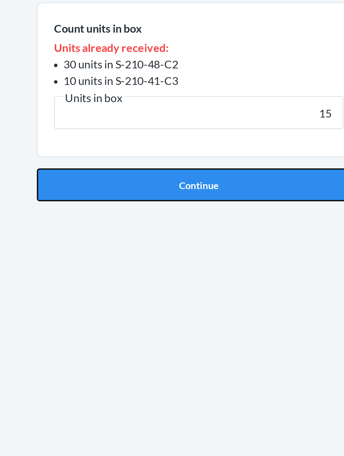
click at [103, 195] on button "Continue" at bounding box center [172, 198] width 165 height 17
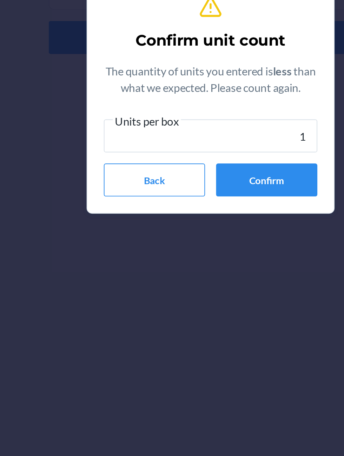
type input "15"
click at [213, 273] on button "Confirm" at bounding box center [201, 271] width 52 height 17
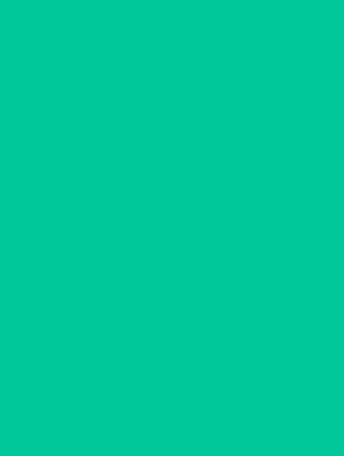
scroll to position [1, 0]
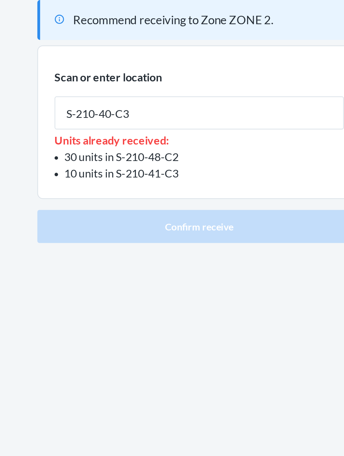
type input "S-210-40-C3"
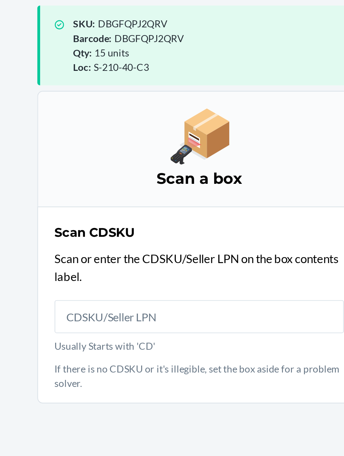
scroll to position [47, 0]
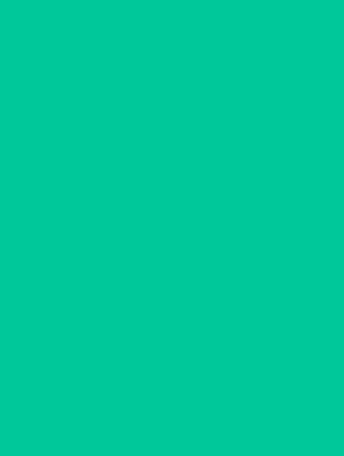
scroll to position [1, 0]
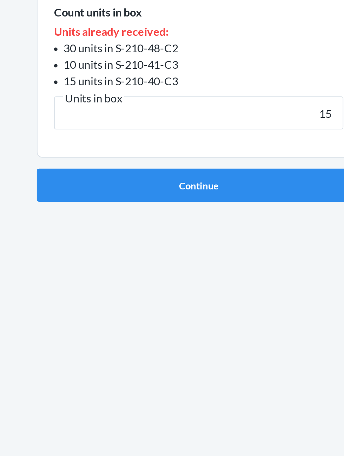
type input "15"
click at [90, 198] on button "Continue" at bounding box center [172, 206] width 165 height 17
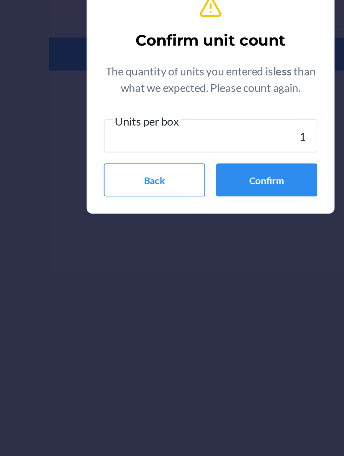
type input "15"
click at [188, 269] on button "Confirm" at bounding box center [201, 271] width 52 height 17
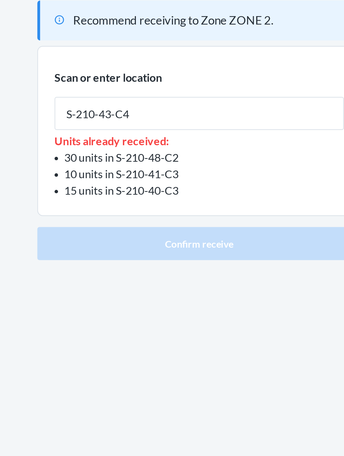
type input "S-210-43-C4"
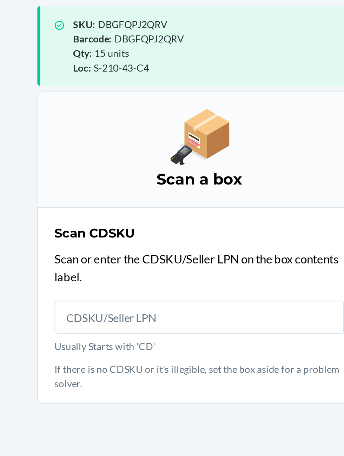
scroll to position [48, 0]
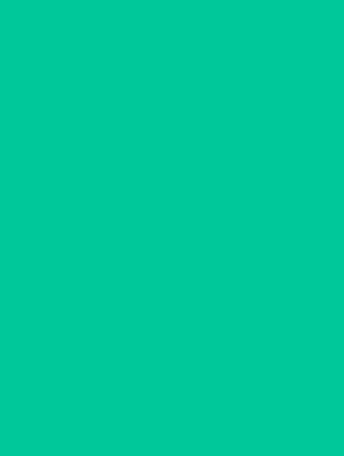
scroll to position [1, 0]
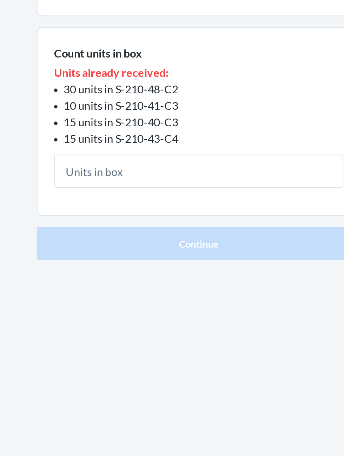
scroll to position [1, 0]
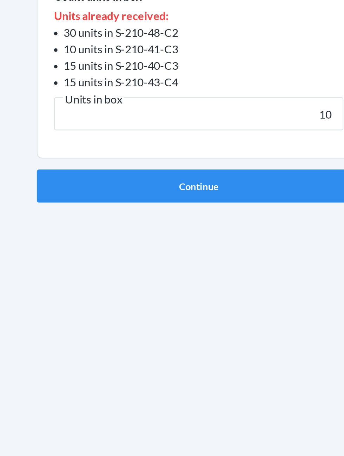
type input "10"
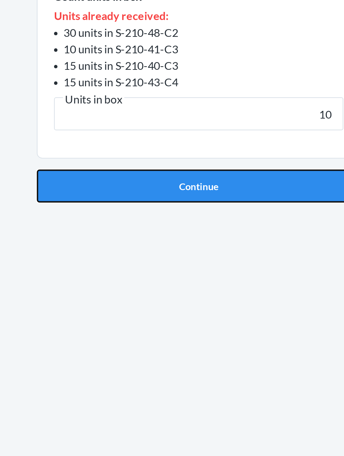
click at [219, 214] on button "Continue" at bounding box center [172, 215] width 165 height 17
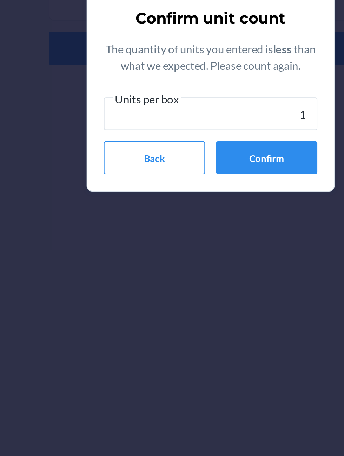
type input "10"
click at [208, 271] on button "Confirm" at bounding box center [201, 271] width 52 height 17
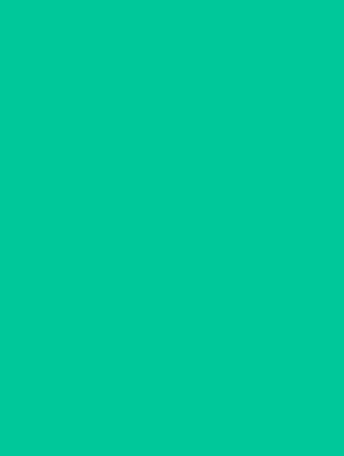
scroll to position [1, 0]
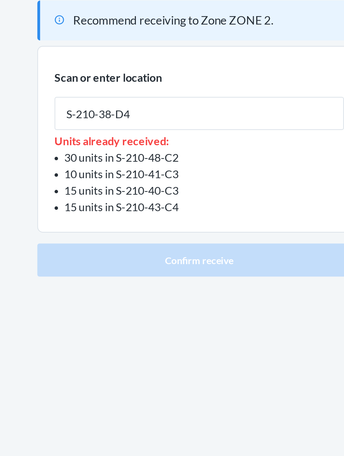
type input "S-210-38-D4"
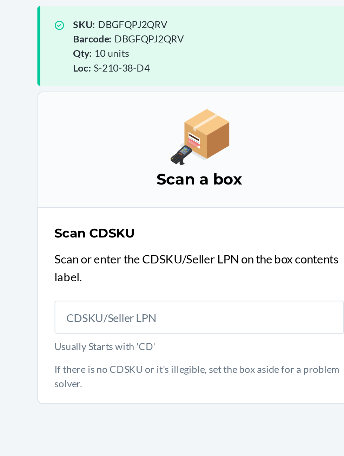
scroll to position [48, 0]
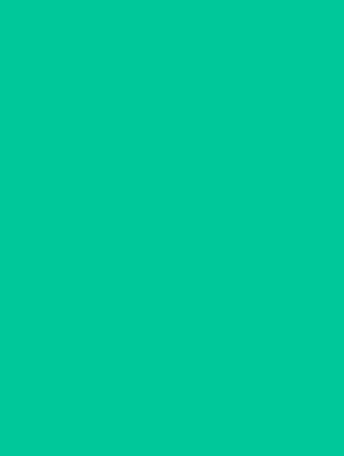
scroll to position [2, 0]
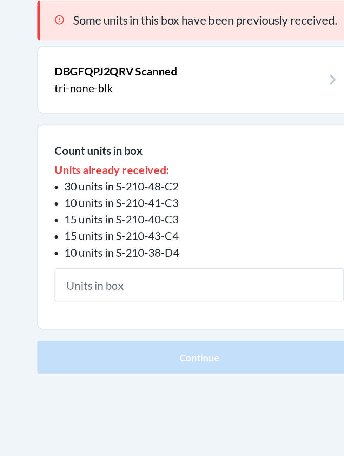
scroll to position [2, 0]
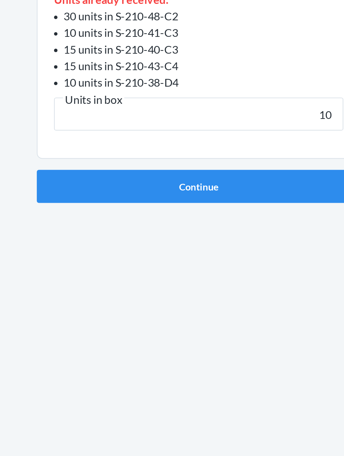
type input "10"
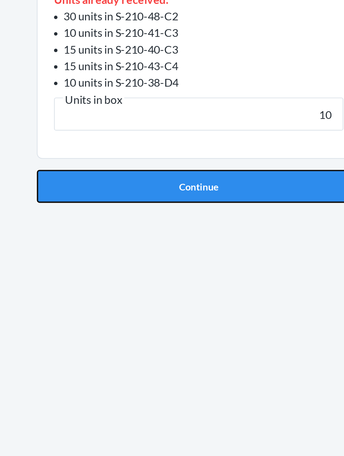
click at [219, 215] on button "Continue" at bounding box center [172, 223] width 165 height 17
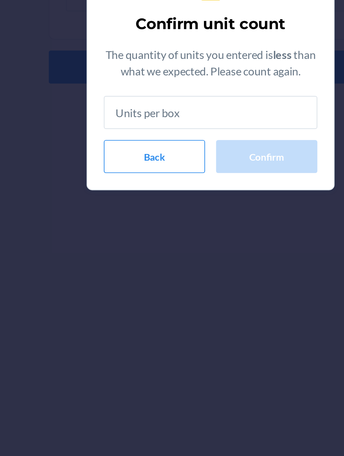
click at [203, 287] on div "Confirm unit count The quantity of units you entered is less than what we expec…" at bounding box center [172, 228] width 344 height 456
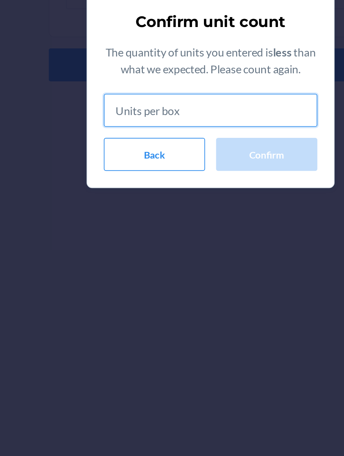
click at [170, 247] on input "text" at bounding box center [172, 246] width 109 height 17
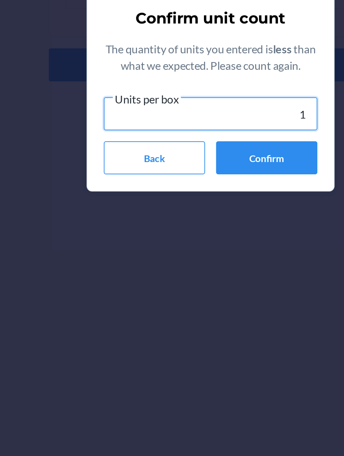
type input "10"
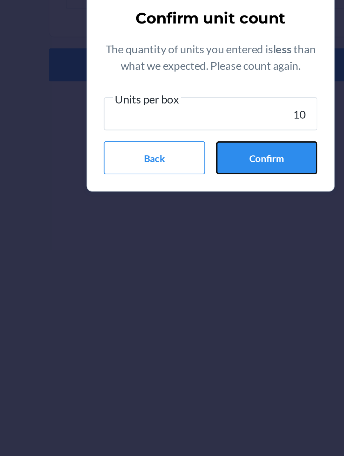
click at [207, 273] on button "Confirm" at bounding box center [201, 271] width 52 height 17
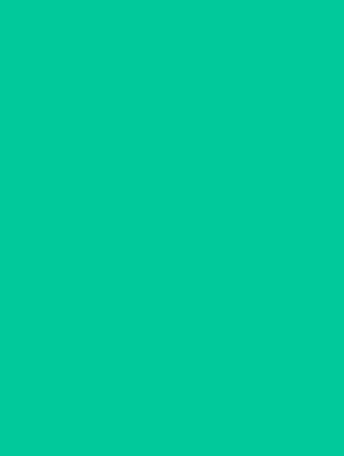
scroll to position [2, 0]
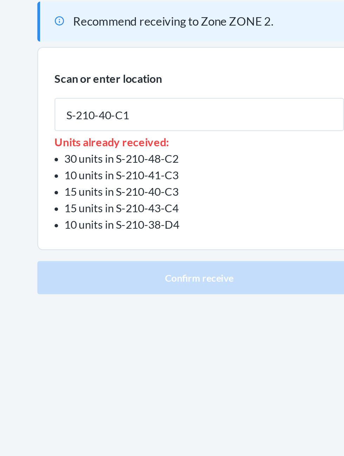
type input "S-210-40-C1"
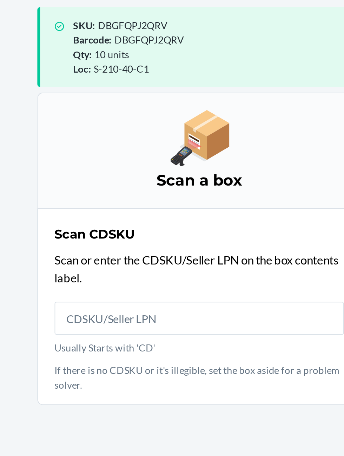
scroll to position [48, 0]
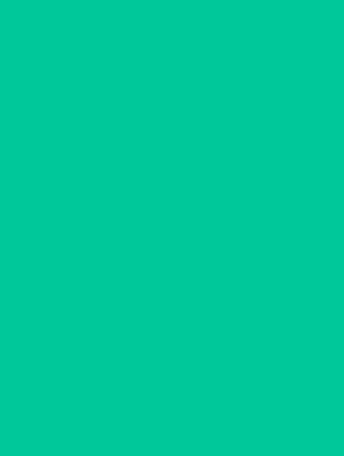
scroll to position [2, 0]
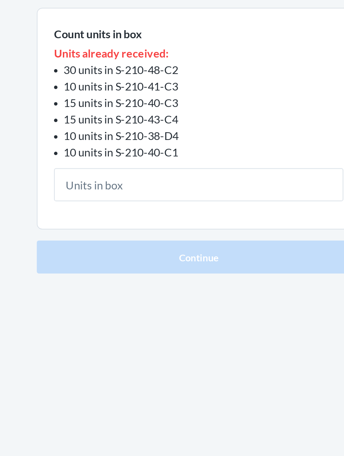
scroll to position [2, 0]
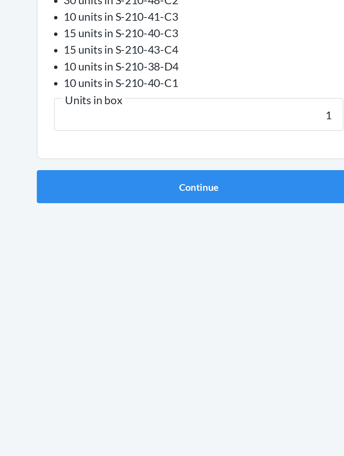
type input "10"
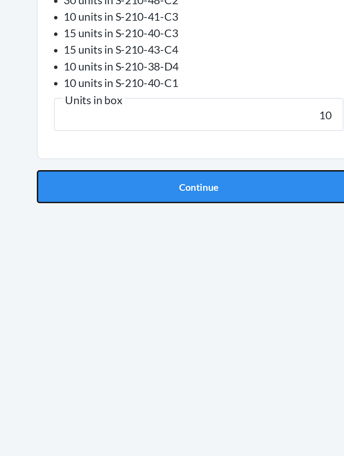
click at [113, 226] on button "Continue" at bounding box center [172, 232] width 165 height 17
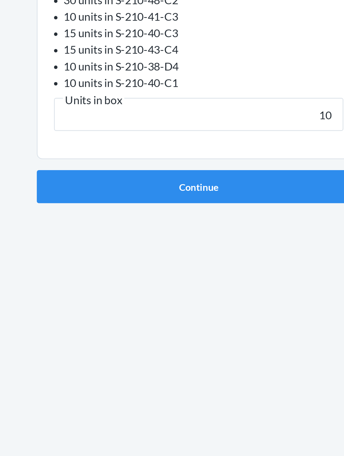
scroll to position [2, 0]
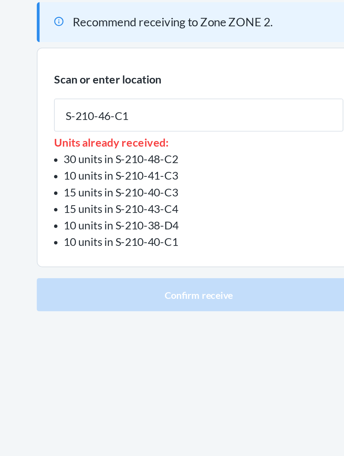
type input "S-210-46-C1"
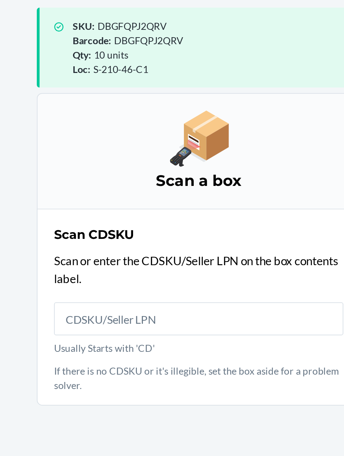
scroll to position [48, 0]
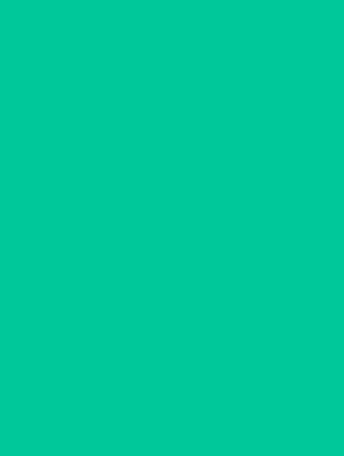
scroll to position [2, 0]
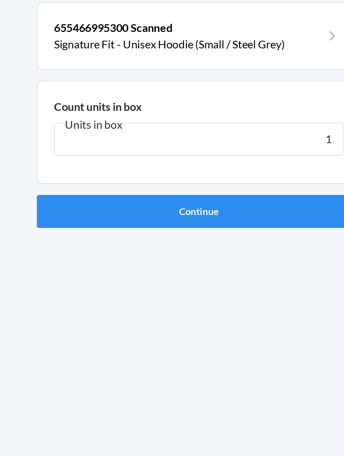
type input "16"
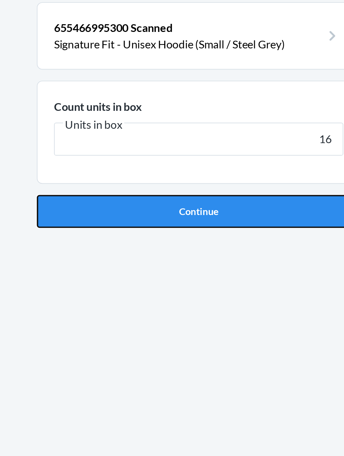
click at [123, 144] on button "Continue" at bounding box center [172, 148] width 165 height 17
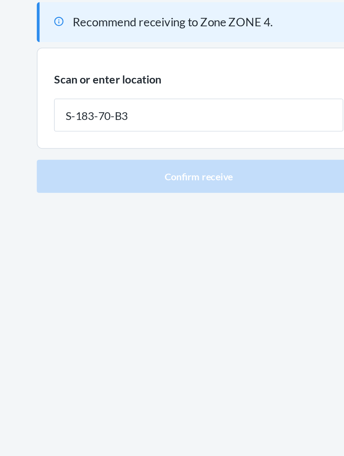
type input "S-183-70-B3"
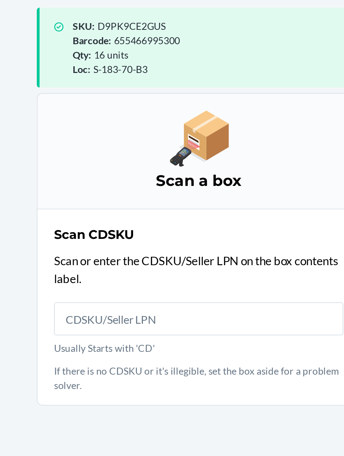
scroll to position [49, 0]
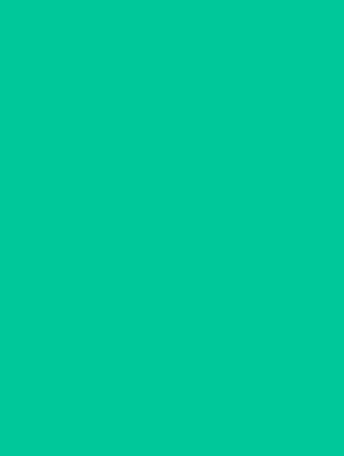
scroll to position [2, 0]
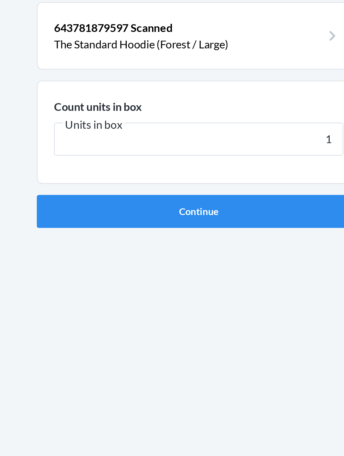
type input "16"
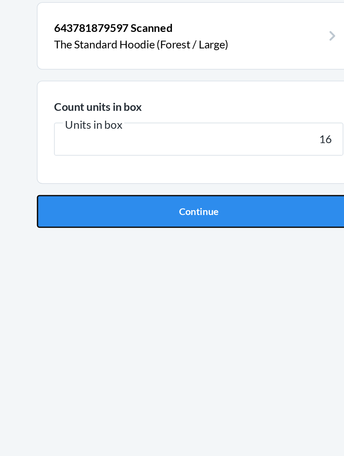
click at [221, 142] on button "Continue" at bounding box center [172, 148] width 165 height 17
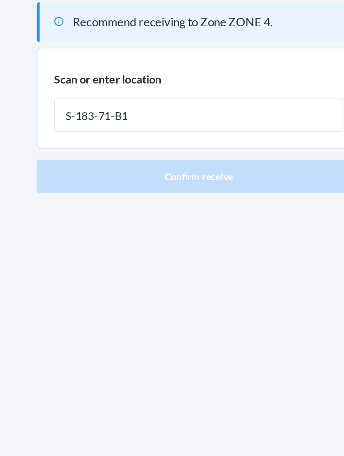
type input "S-183-71-B1"
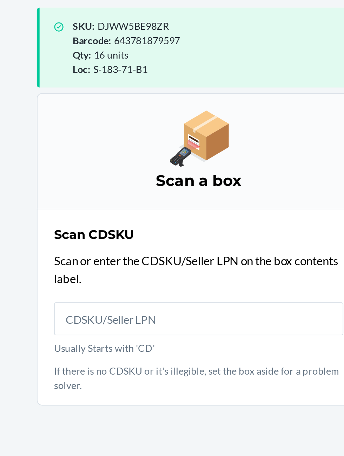
scroll to position [49, 0]
